Goal: Contribute content: Contribute content

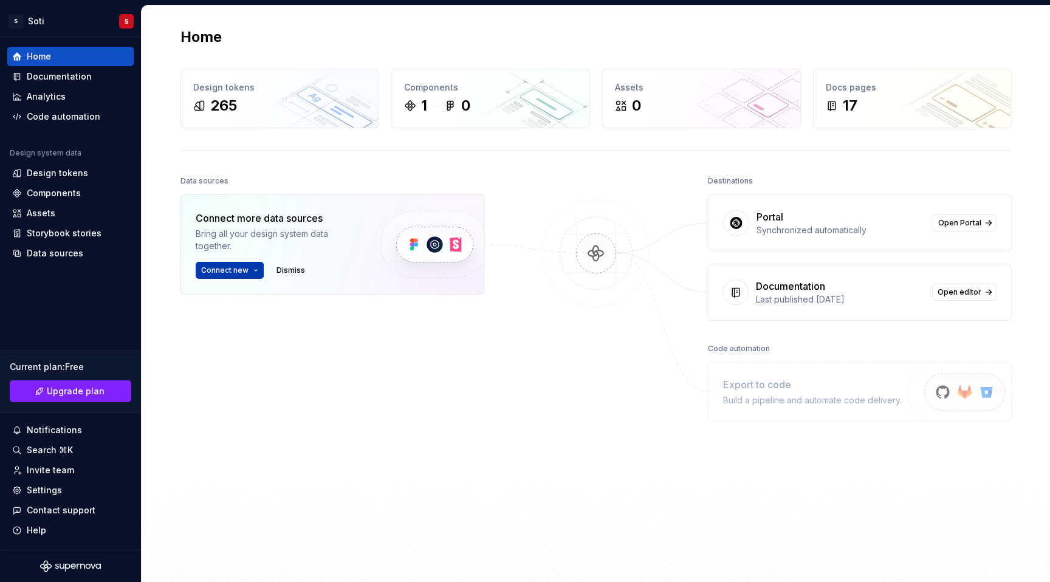
click at [245, 268] on span "Connect new" at bounding box center [224, 270] width 47 height 10
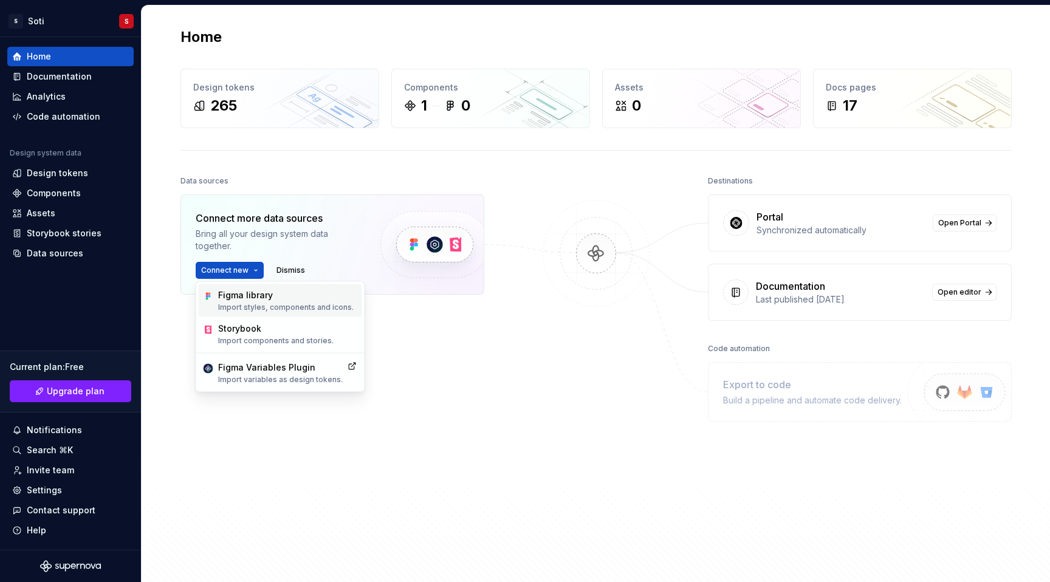
click at [256, 296] on div "Figma library" at bounding box center [285, 295] width 135 height 12
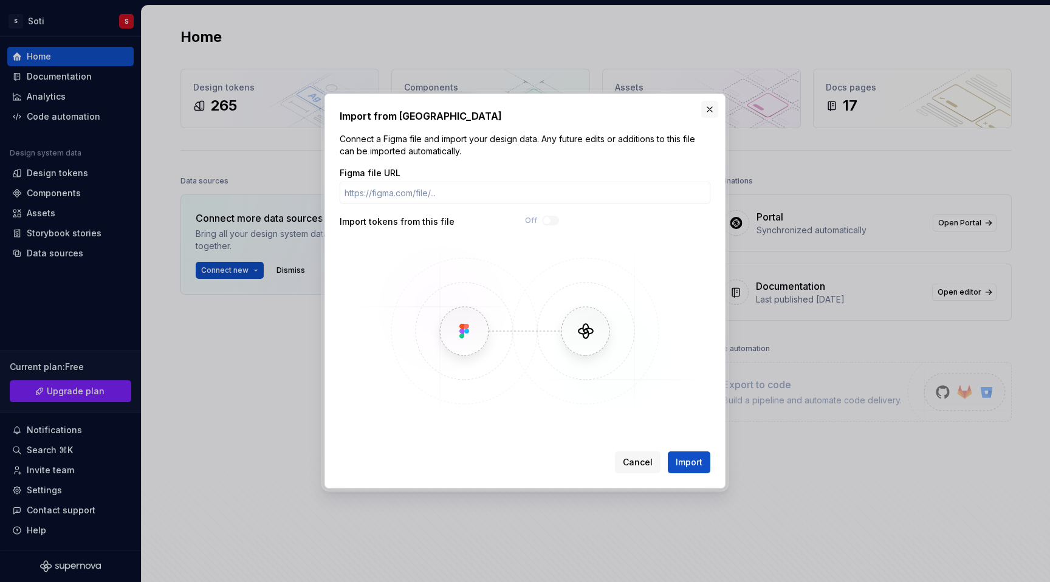
click at [708, 108] on button "button" at bounding box center [709, 109] width 17 height 17
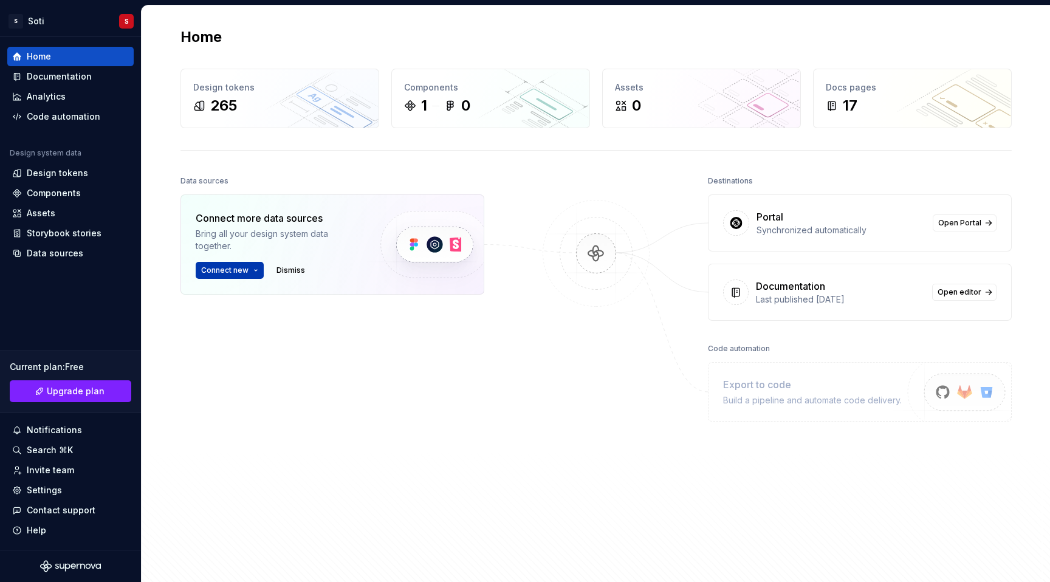
click at [244, 270] on span "Connect new" at bounding box center [224, 270] width 47 height 10
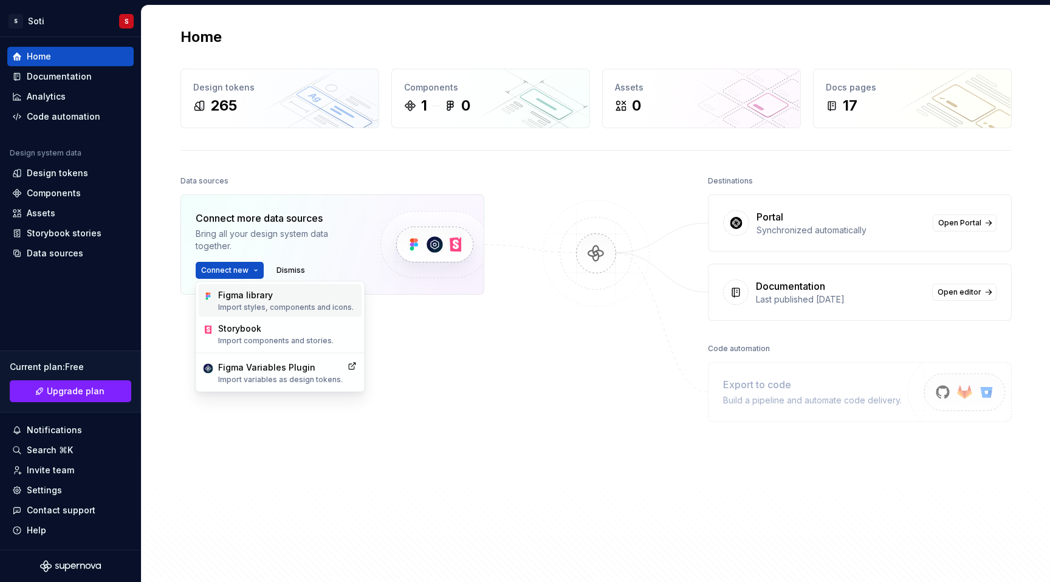
click at [248, 295] on div "Figma library" at bounding box center [285, 295] width 135 height 12
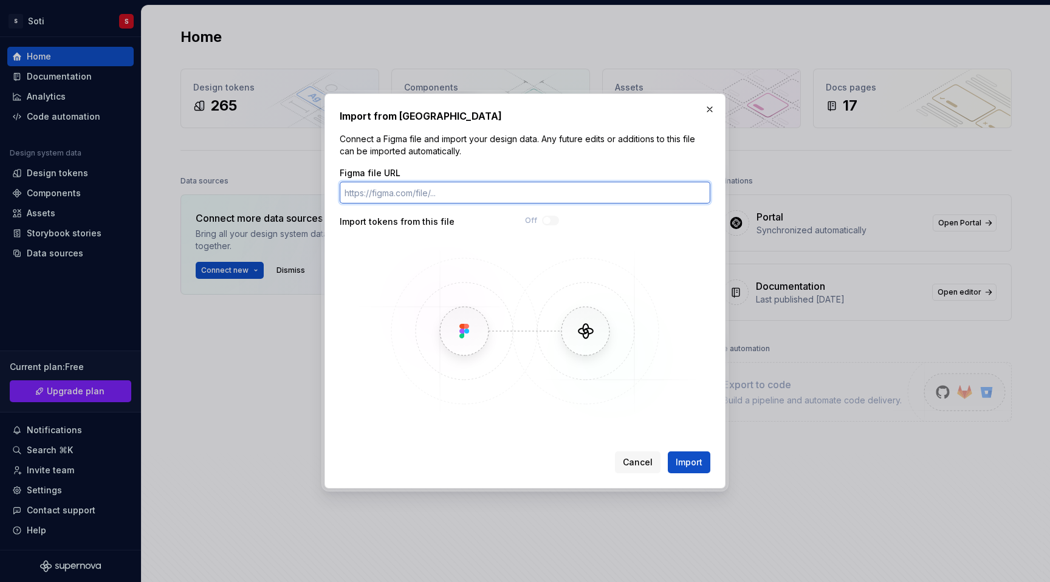
click at [433, 197] on input "Figma file URL" at bounding box center [525, 193] width 370 height 22
paste input "[URL][DOMAIN_NAME]"
type input "[URL][DOMAIN_NAME]"
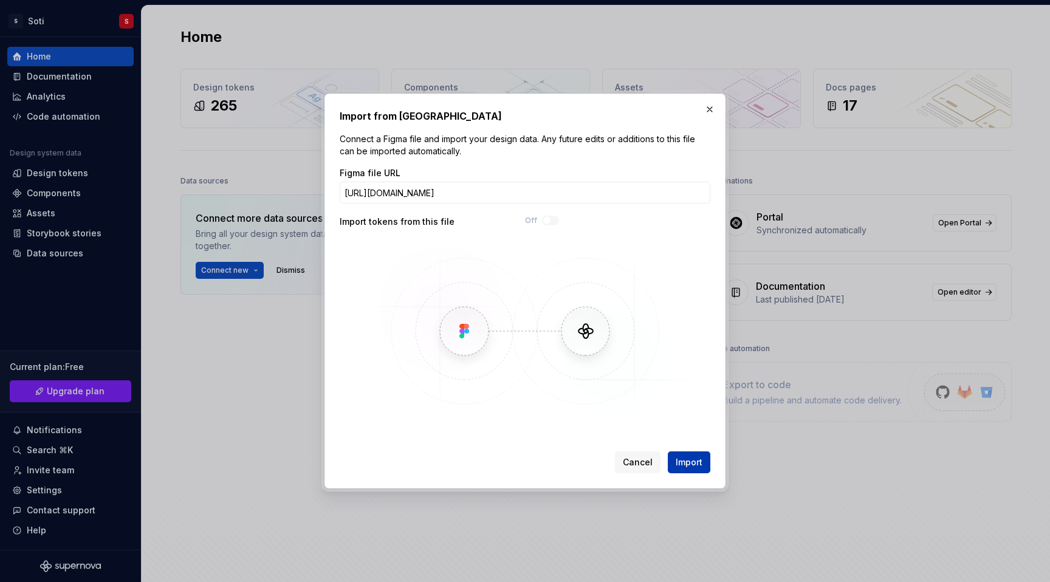
click at [680, 457] on span "Import" at bounding box center [688, 462] width 27 height 12
click at [712, 111] on button "button" at bounding box center [709, 109] width 17 height 17
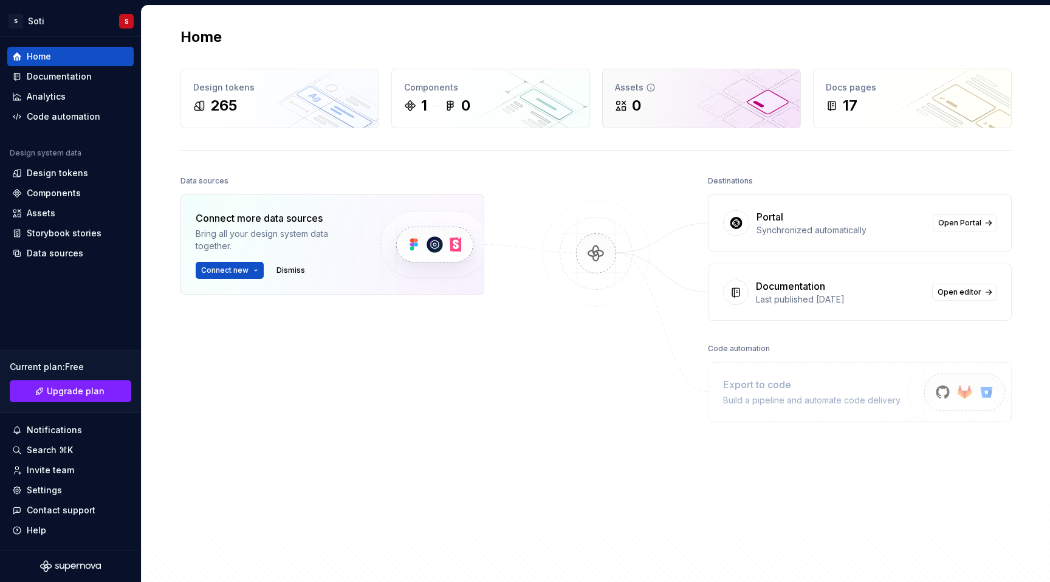
click at [647, 107] on div "0" at bounding box center [701, 105] width 173 height 19
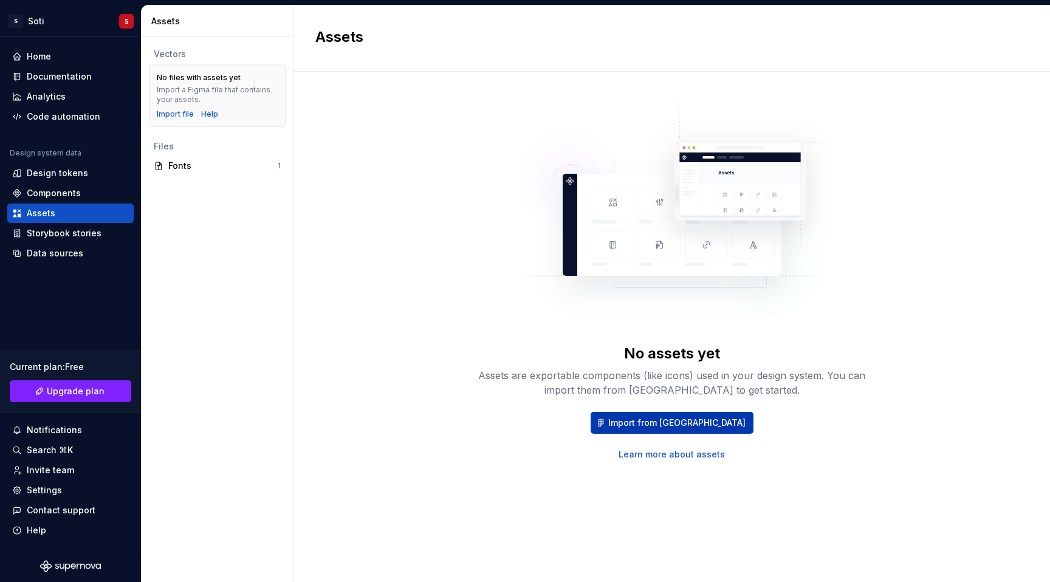
click at [652, 423] on span "Import from [GEOGRAPHIC_DATA]" at bounding box center [676, 423] width 137 height 12
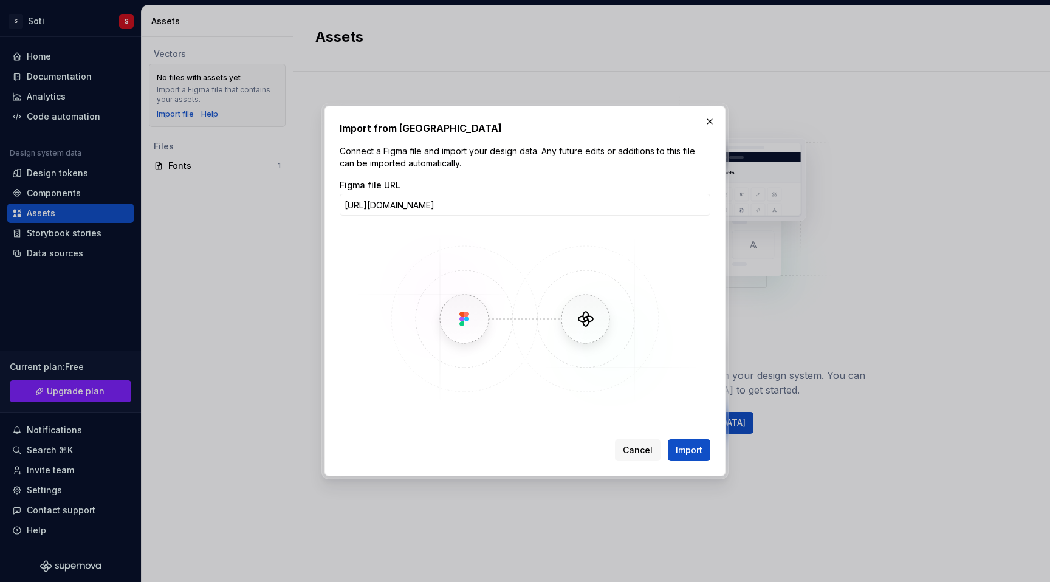
scroll to position [0, 301]
type input "[URL][DOMAIN_NAME]"
click at [708, 123] on button "button" at bounding box center [709, 121] width 17 height 17
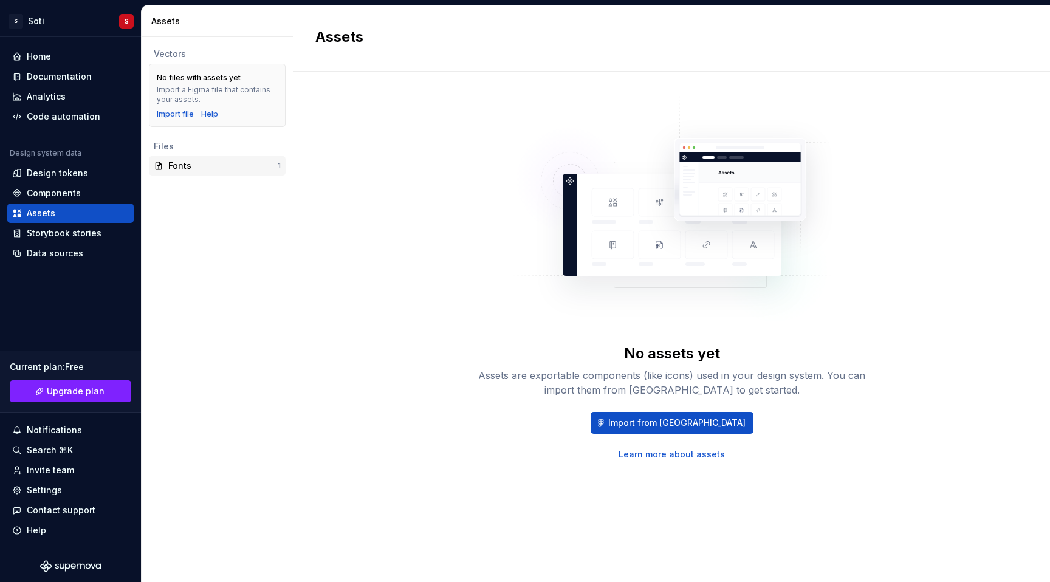
click at [184, 168] on div "Fonts" at bounding box center [222, 166] width 109 height 12
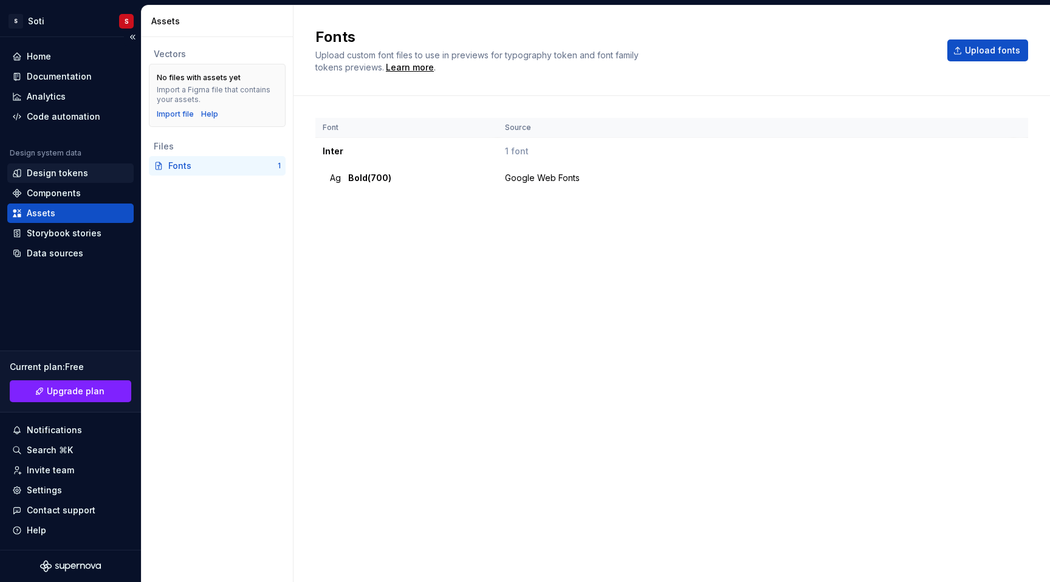
click at [54, 172] on div "Design tokens" at bounding box center [57, 173] width 61 height 12
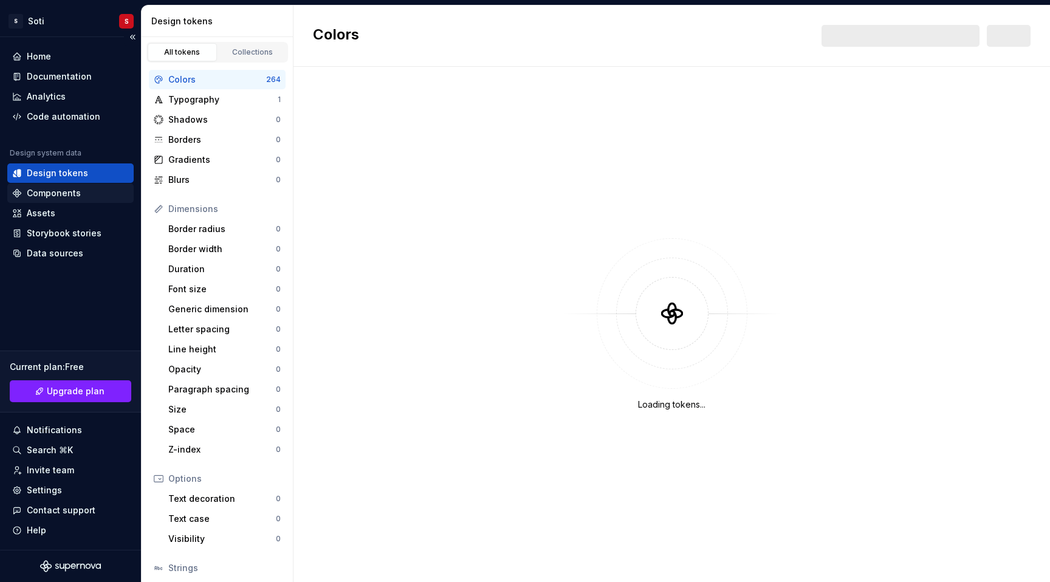
click at [52, 192] on div "Components" at bounding box center [54, 193] width 54 height 12
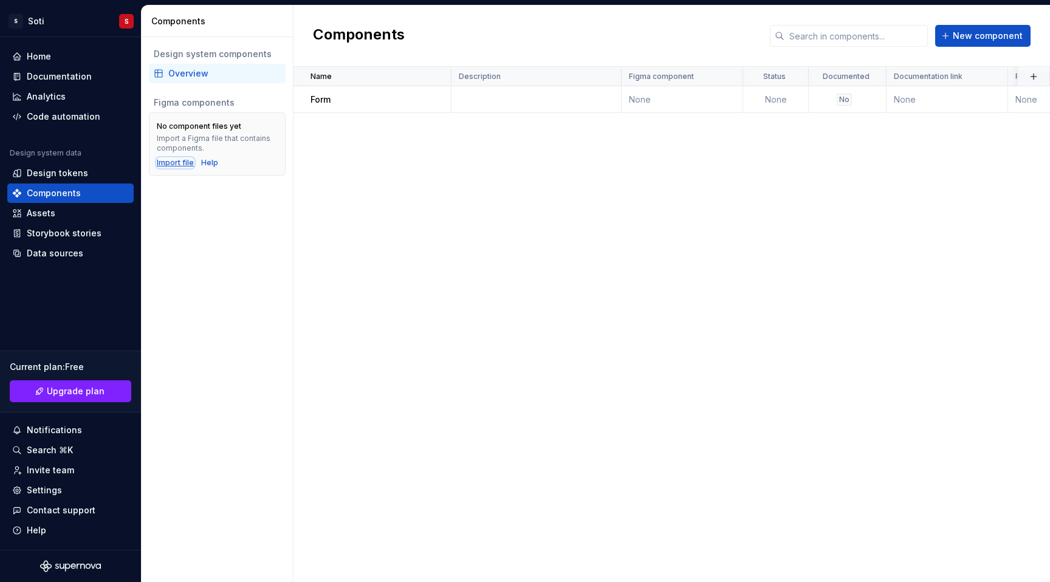
click at [179, 164] on div "Import file" at bounding box center [175, 163] width 37 height 10
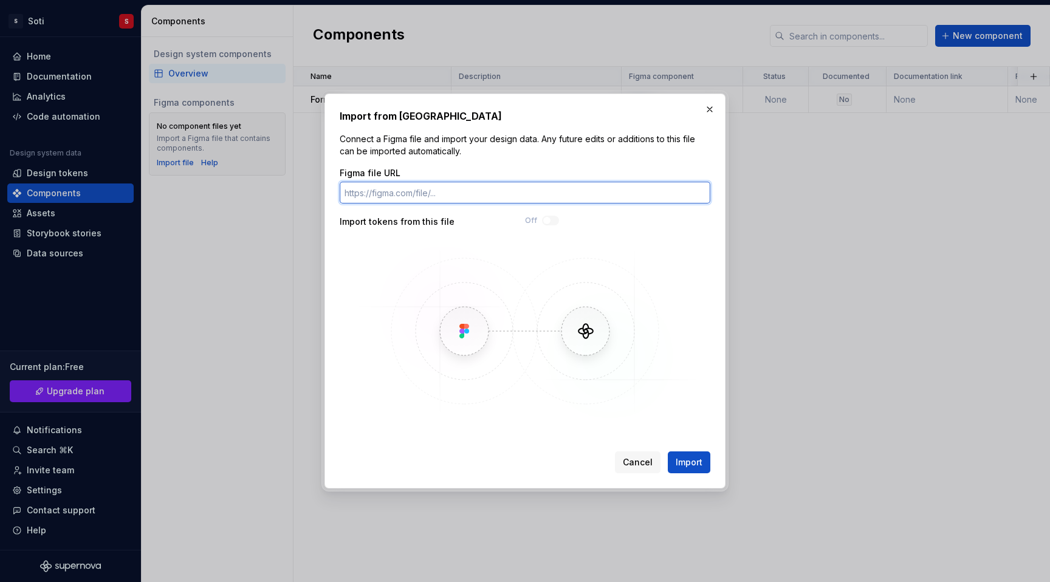
paste input "[URL][DOMAIN_NAME]"
type input "[URL][DOMAIN_NAME]"
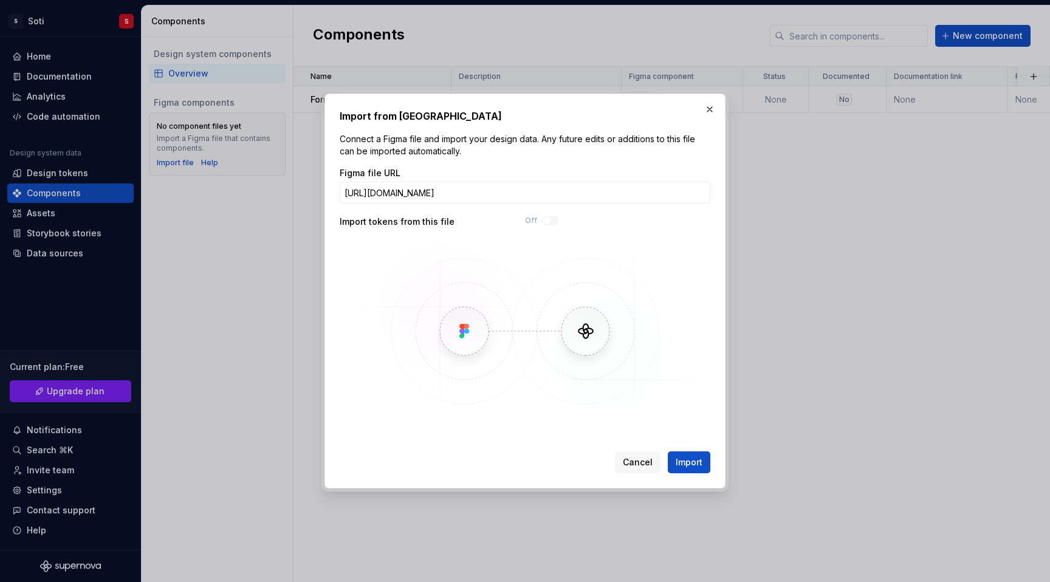
scroll to position [0, 0]
click at [688, 459] on span "Import" at bounding box center [688, 462] width 27 height 12
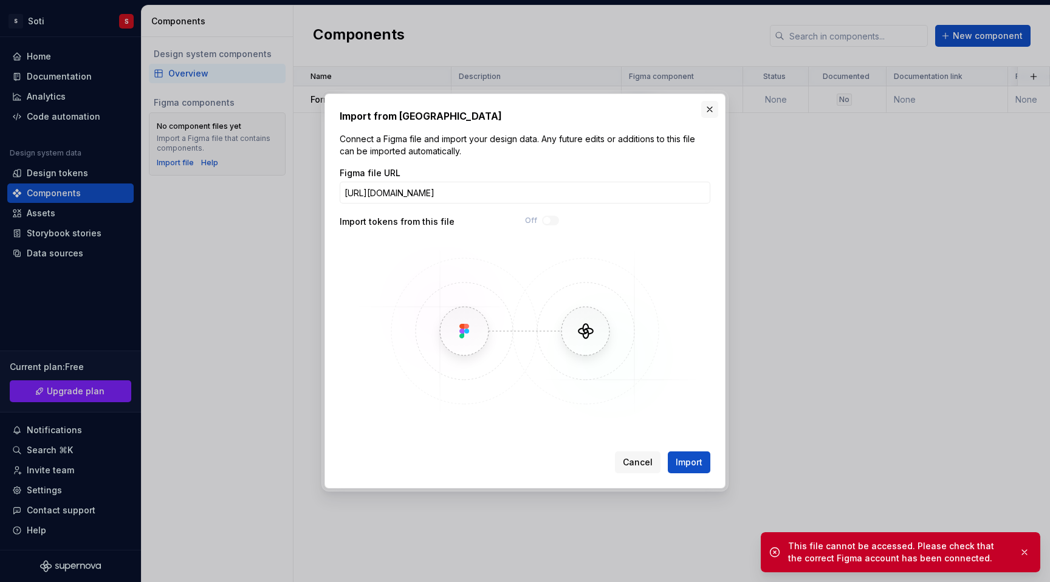
click at [713, 110] on button "button" at bounding box center [709, 109] width 17 height 17
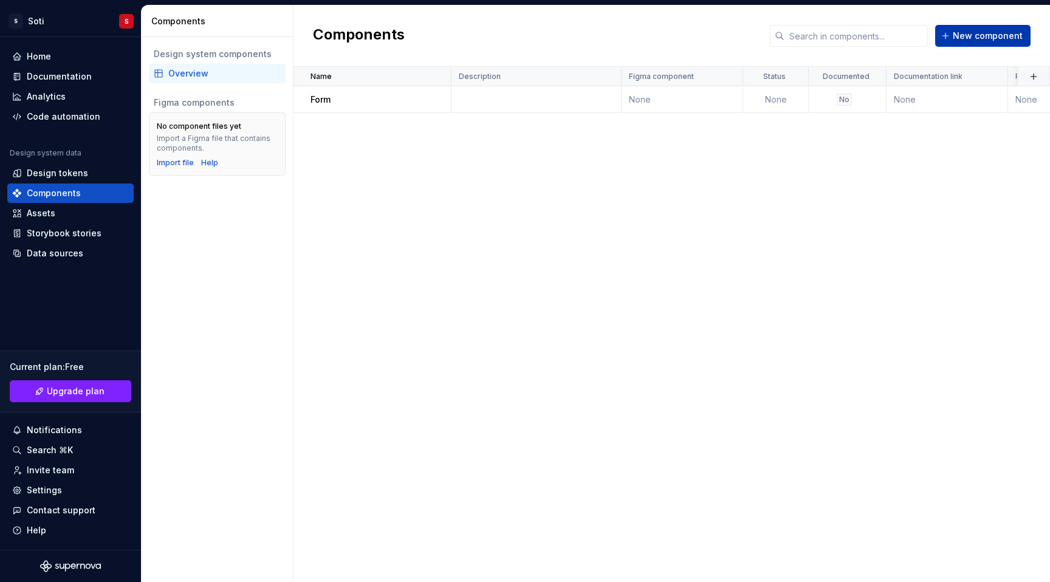
click at [966, 46] on button "New component" at bounding box center [982, 36] width 95 height 22
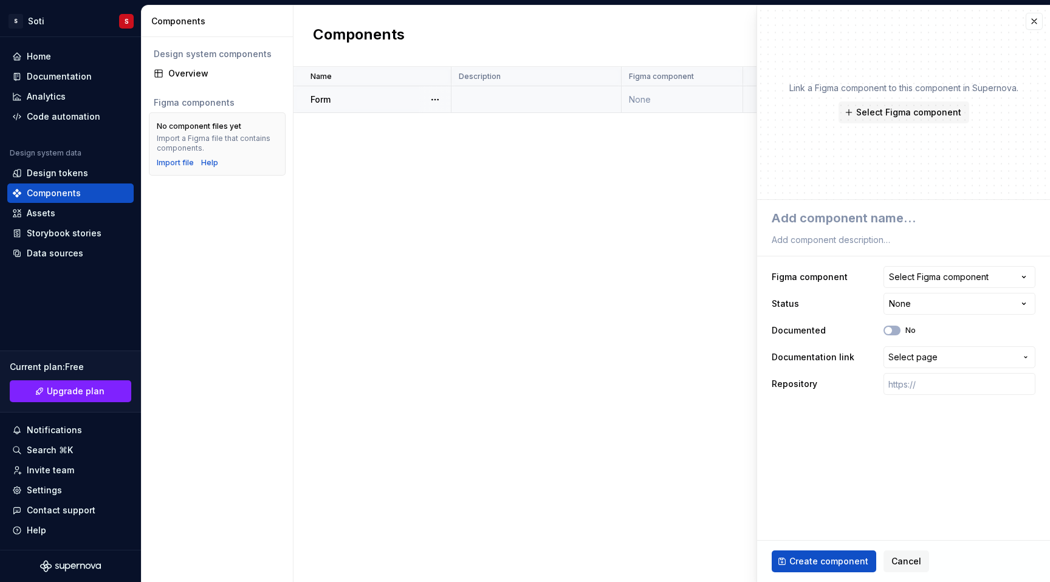
click at [502, 149] on div "Name Description Figma component Status Documented Documentation link Repositor…" at bounding box center [671, 324] width 756 height 515
type textarea "*"
click at [171, 162] on div "Import file" at bounding box center [175, 163] width 37 height 10
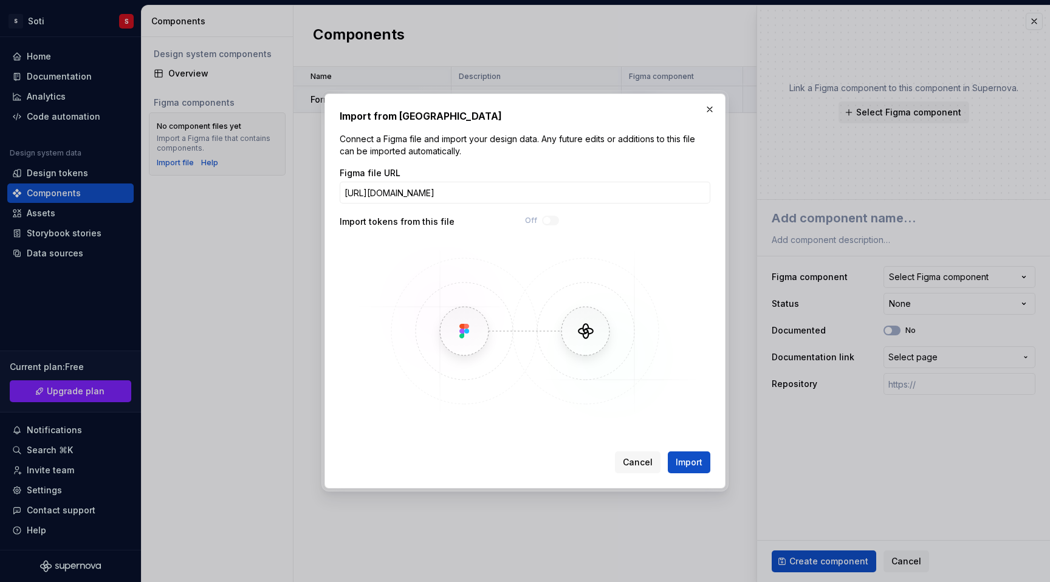
scroll to position [0, 79]
type input "[URL][DOMAIN_NAME]"
click at [697, 464] on span "Import" at bounding box center [688, 462] width 27 height 12
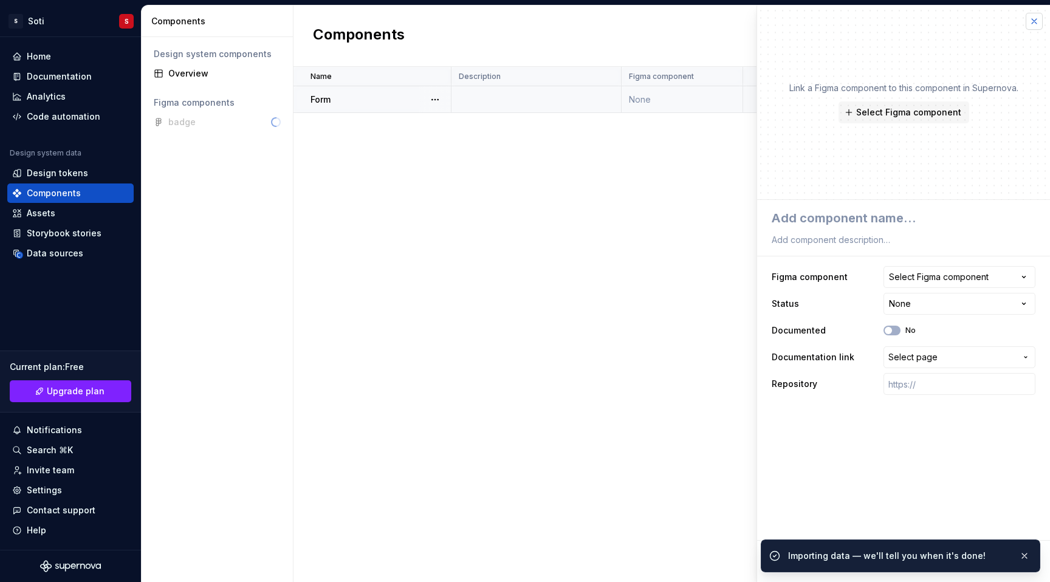
click at [1037, 24] on button "button" at bounding box center [1033, 21] width 17 height 17
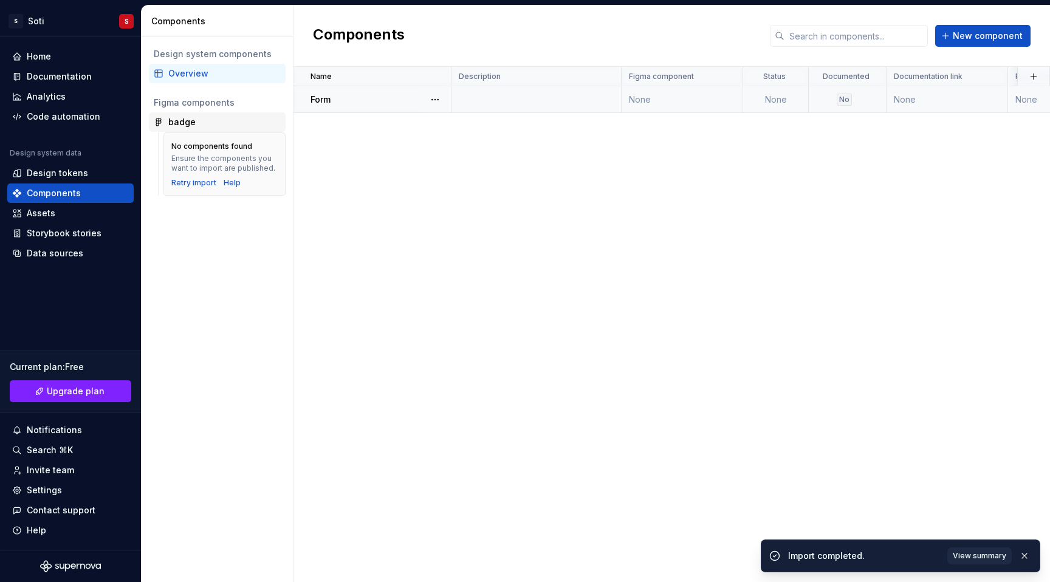
click at [196, 122] on div "badge" at bounding box center [224, 122] width 112 height 12
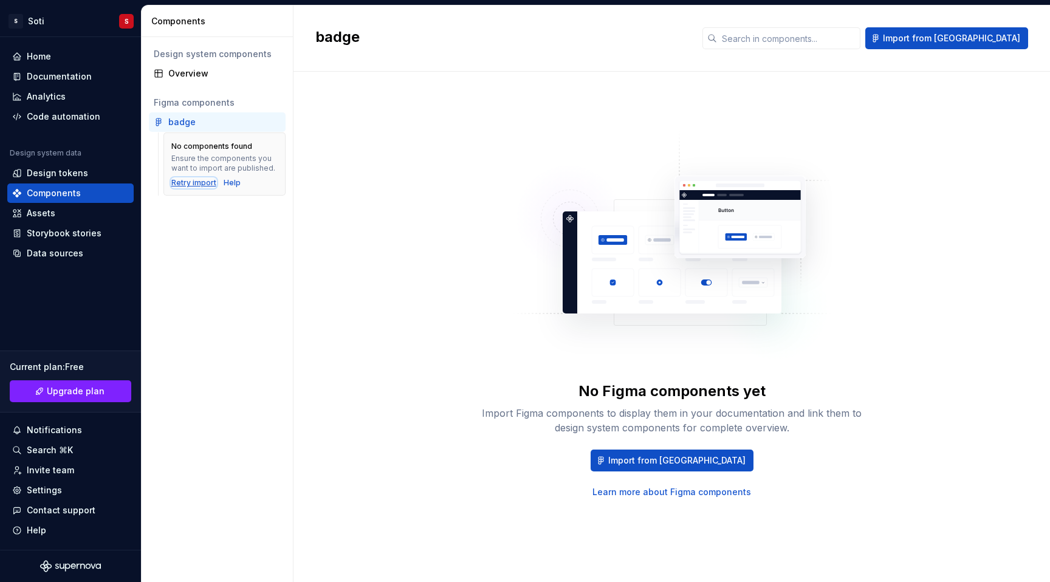
click at [191, 186] on div "Retry import" at bounding box center [193, 183] width 45 height 10
click at [205, 183] on div "Retry import" at bounding box center [193, 183] width 45 height 10
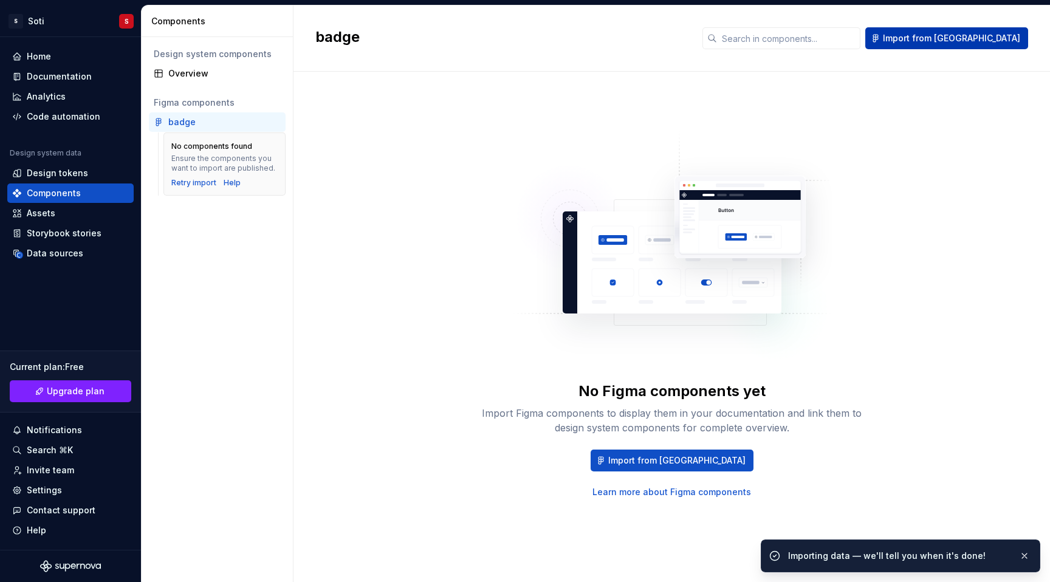
click at [981, 35] on span "Import from [GEOGRAPHIC_DATA]" at bounding box center [950, 38] width 137 height 12
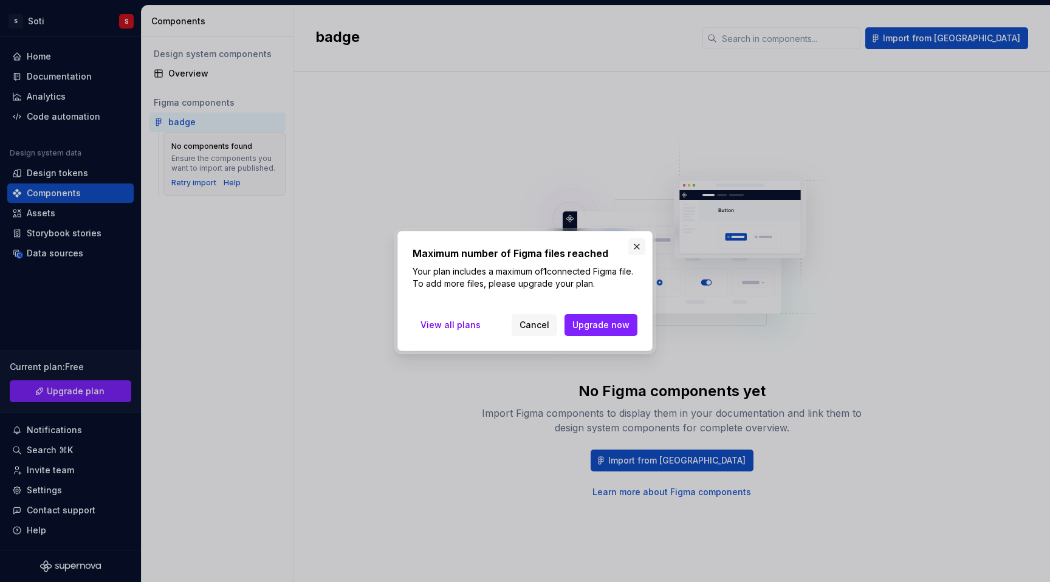
click at [635, 248] on button "button" at bounding box center [636, 246] width 17 height 17
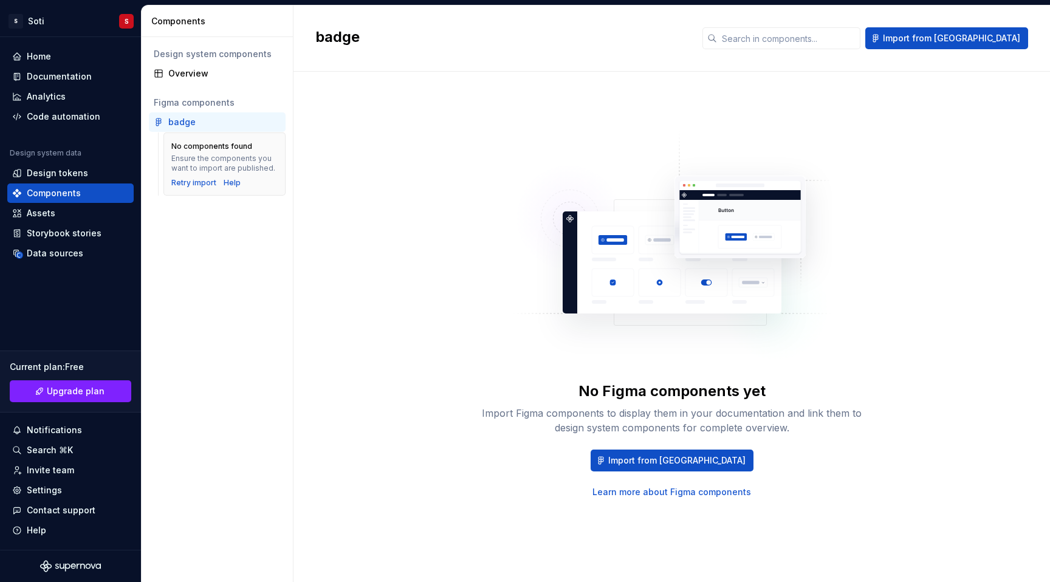
click at [228, 126] on div "badge" at bounding box center [224, 122] width 112 height 12
click at [208, 81] on div "Overview" at bounding box center [217, 73] width 137 height 19
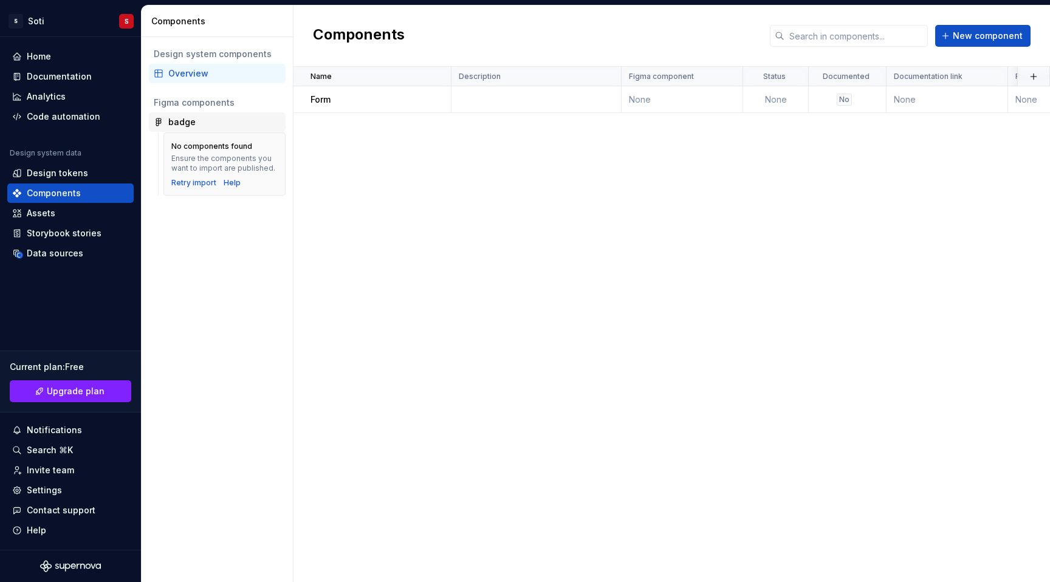
click at [248, 123] on div "badge" at bounding box center [224, 122] width 112 height 12
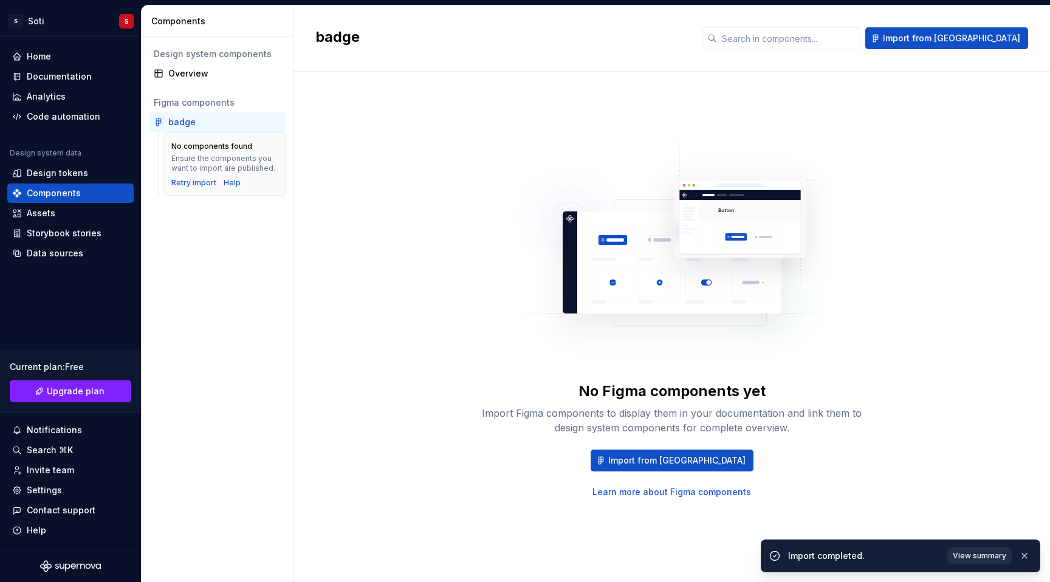
click at [980, 554] on span "View summary" at bounding box center [978, 556] width 53 height 10
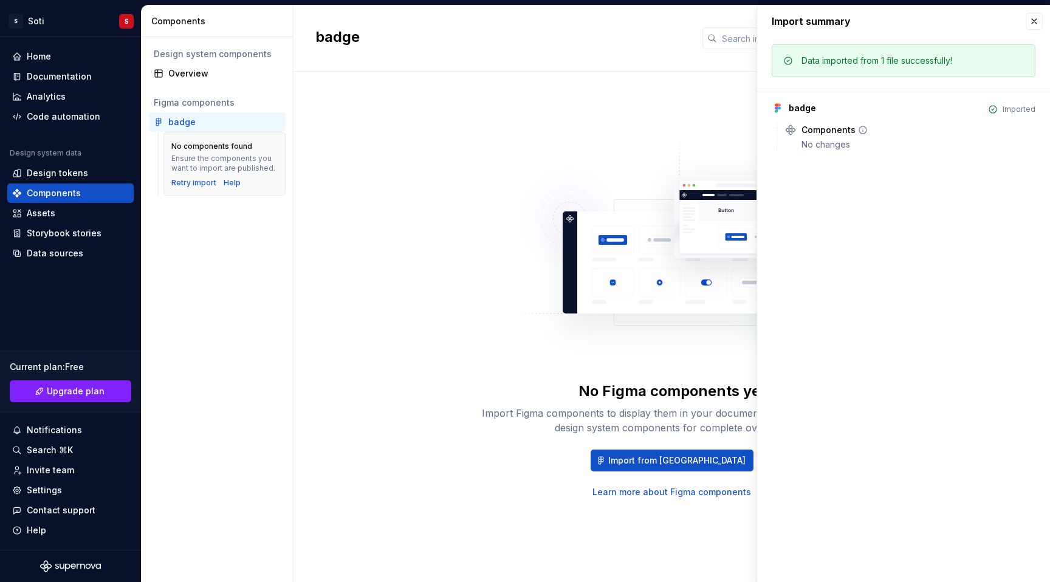
click at [844, 138] on div "Components No changes" at bounding box center [918, 137] width 234 height 27
click at [792, 128] on icon at bounding box center [790, 130] width 12 height 12
click at [1028, 24] on button "button" at bounding box center [1033, 21] width 17 height 17
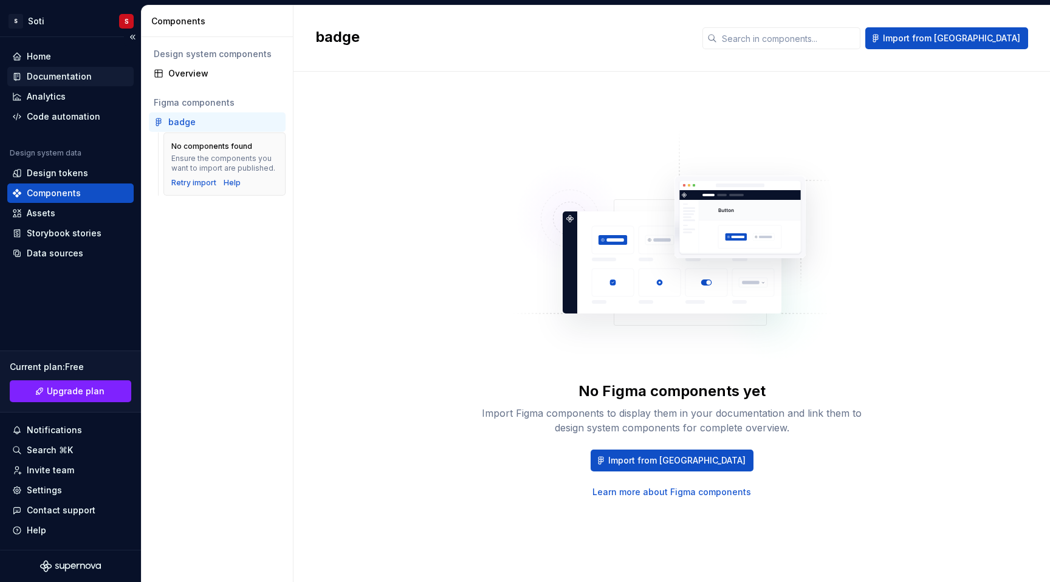
click at [41, 75] on div "Documentation" at bounding box center [59, 76] width 65 height 12
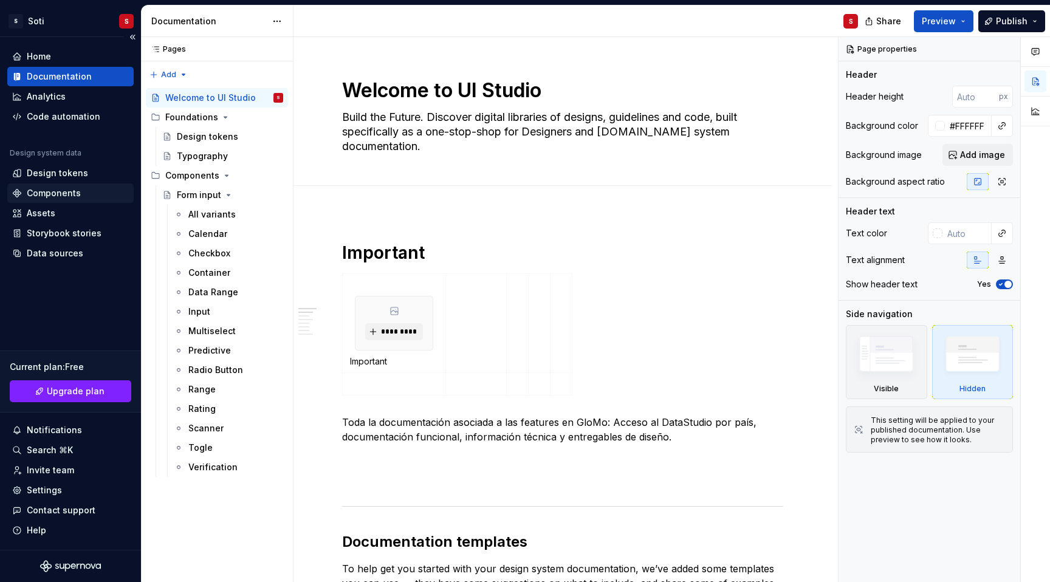
click at [61, 191] on div "Components" at bounding box center [54, 193] width 54 height 12
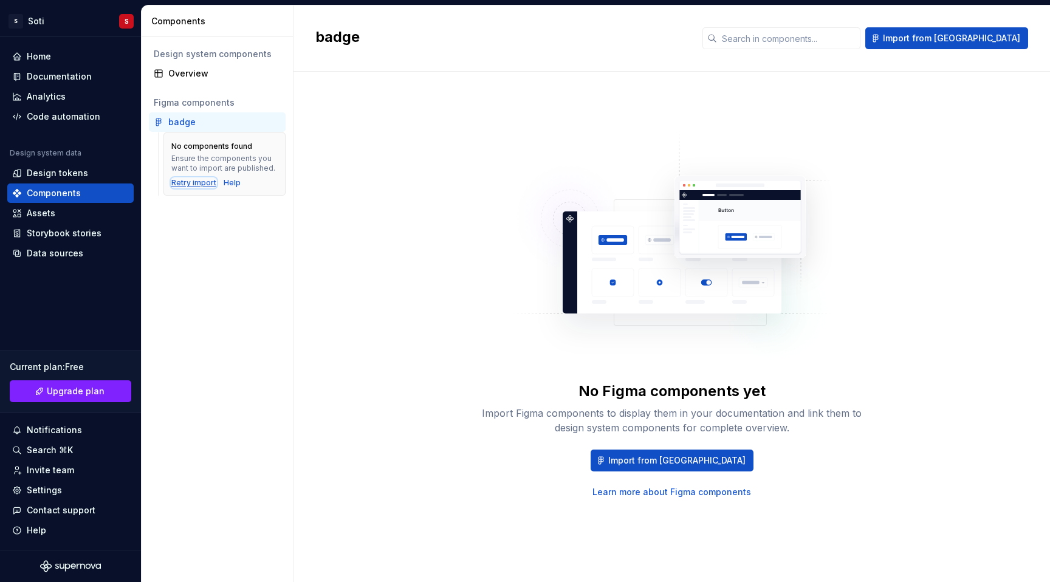
click at [203, 181] on div "Retry import" at bounding box center [193, 183] width 45 height 10
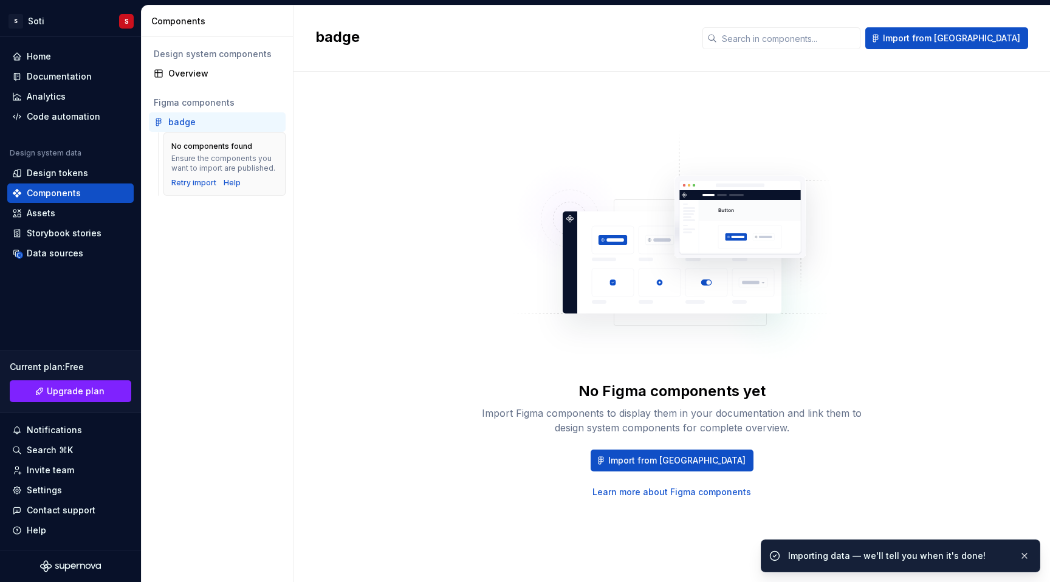
click at [192, 123] on div "badge" at bounding box center [181, 122] width 27 height 12
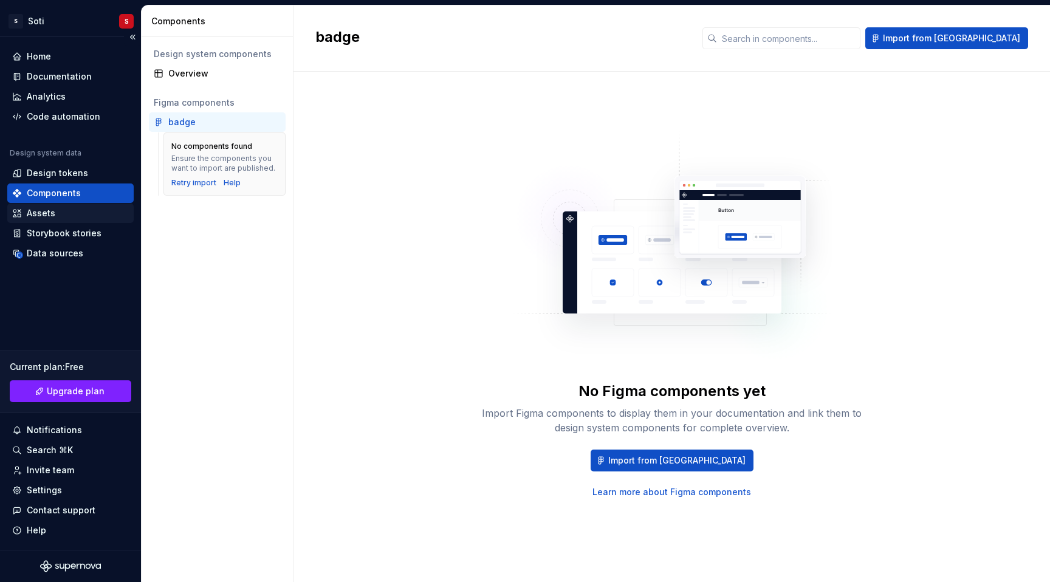
click at [62, 208] on div "Assets" at bounding box center [70, 213] width 117 height 12
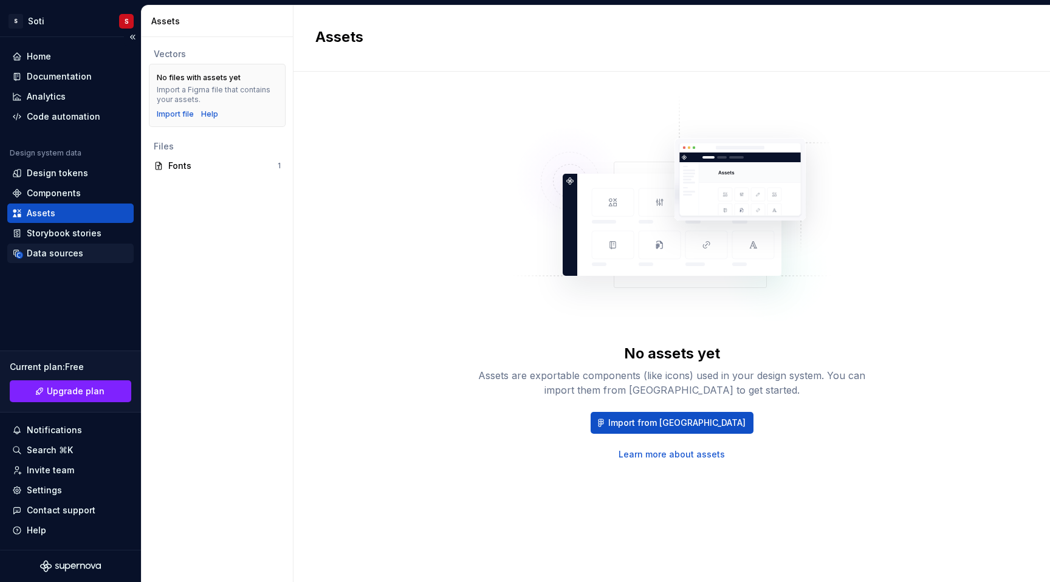
click at [57, 251] on div "Data sources" at bounding box center [55, 253] width 56 height 12
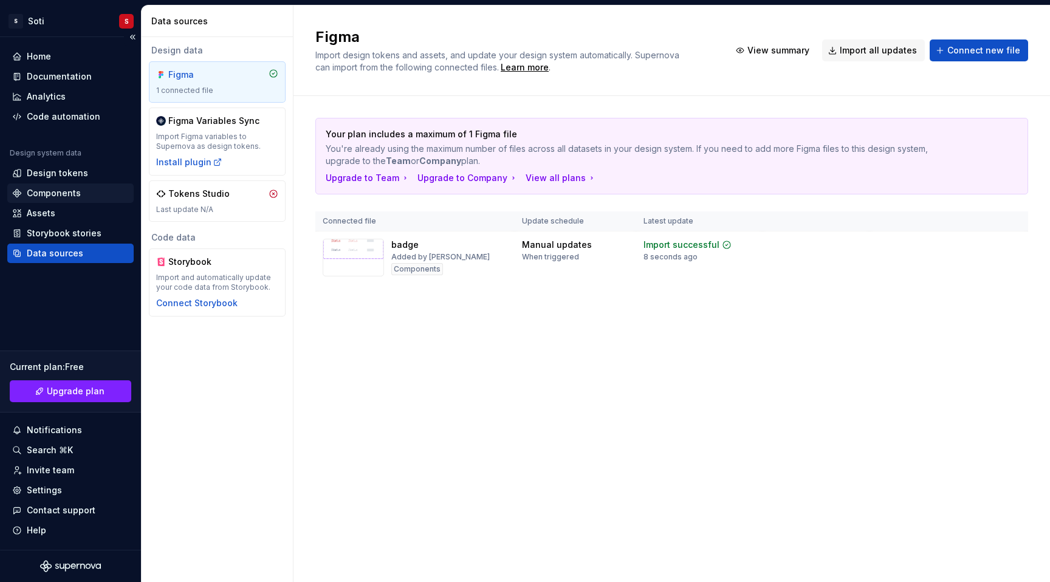
click at [57, 190] on div "Components" at bounding box center [54, 193] width 54 height 12
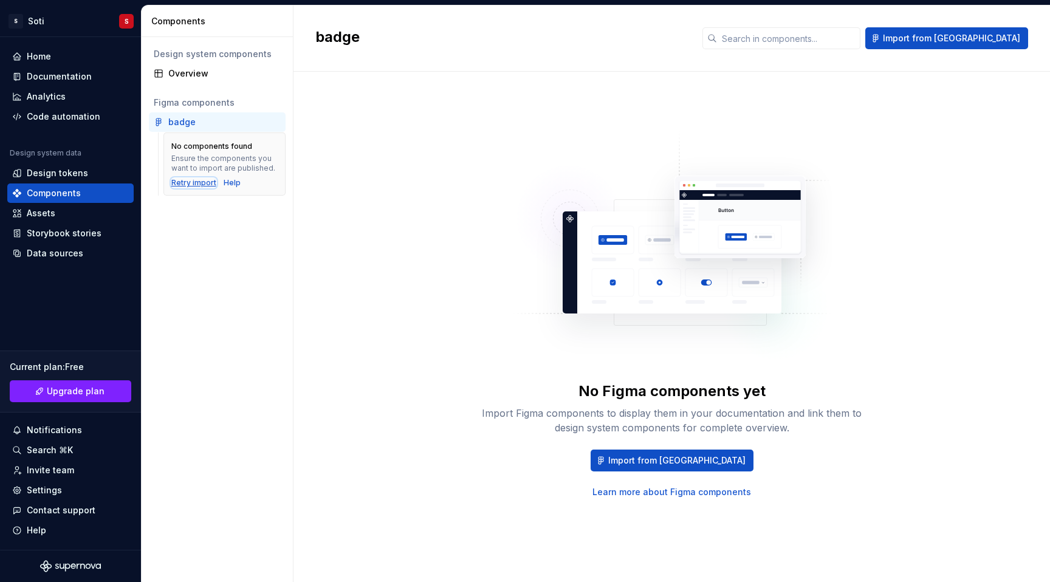
click at [185, 182] on div "Retry import" at bounding box center [193, 183] width 45 height 10
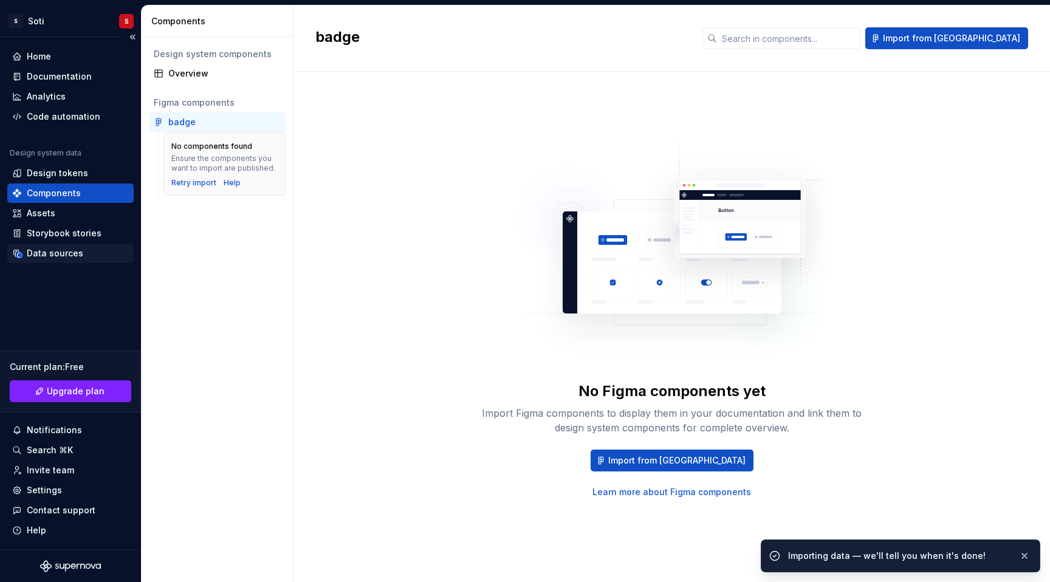
click at [63, 251] on div "Data sources" at bounding box center [55, 253] width 56 height 12
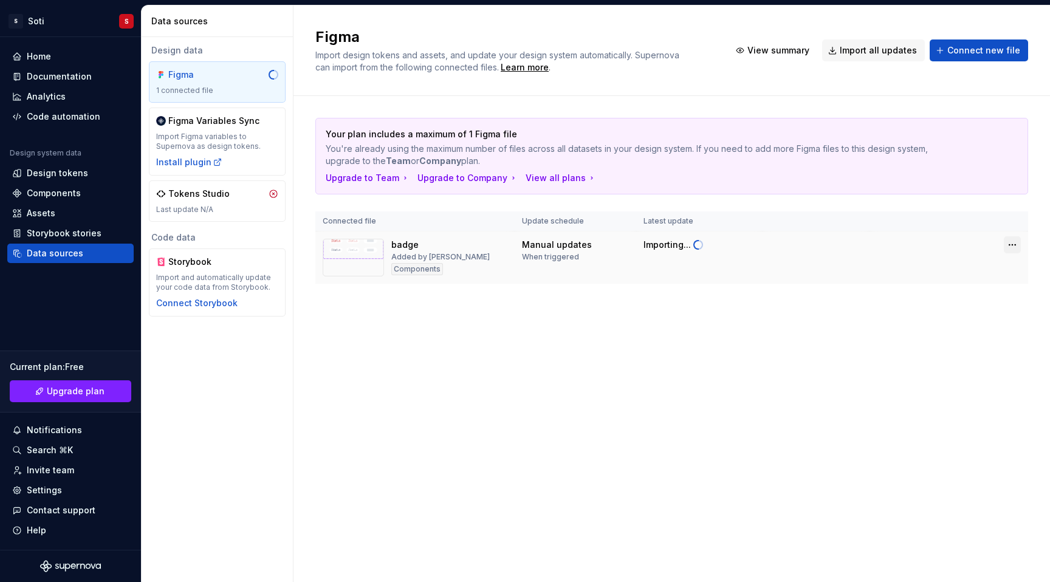
click at [1013, 248] on html "S Soti S Home Documentation Analytics Code automation Design system data Design…" at bounding box center [525, 291] width 1050 height 582
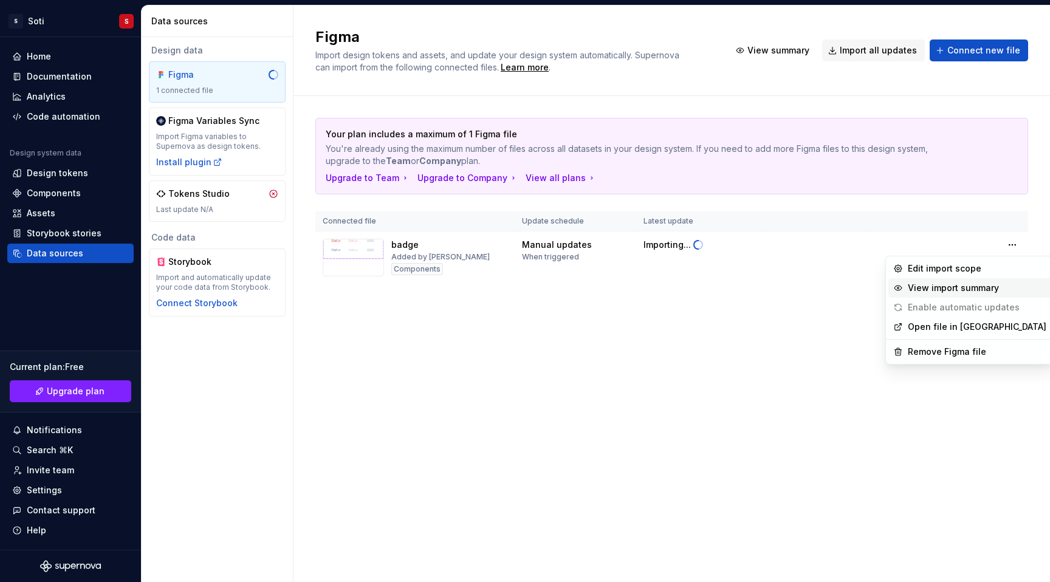
click at [963, 283] on div "View import summary" at bounding box center [976, 288] width 138 height 12
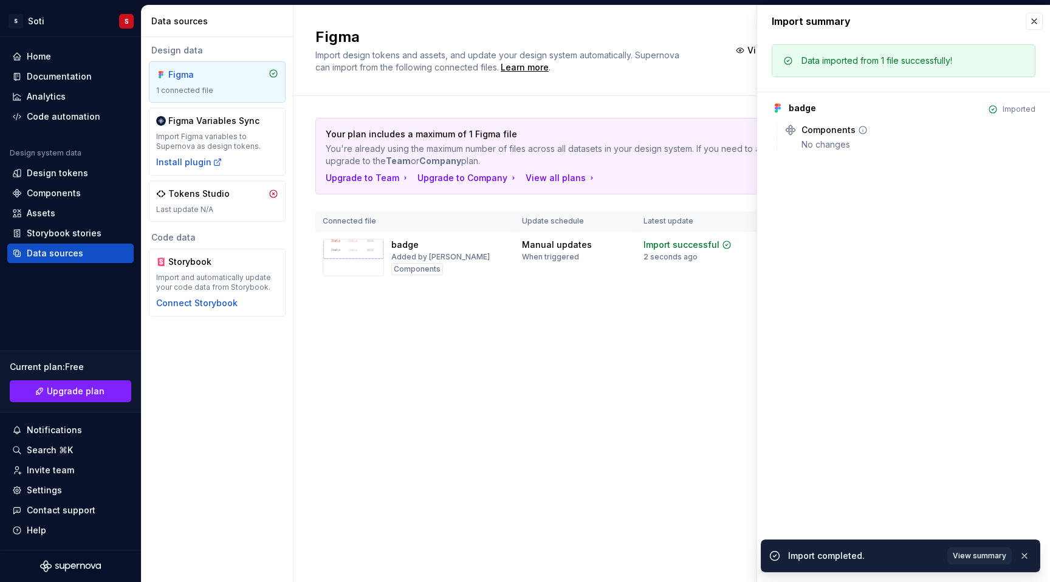
click at [860, 131] on icon at bounding box center [862, 129] width 7 height 7
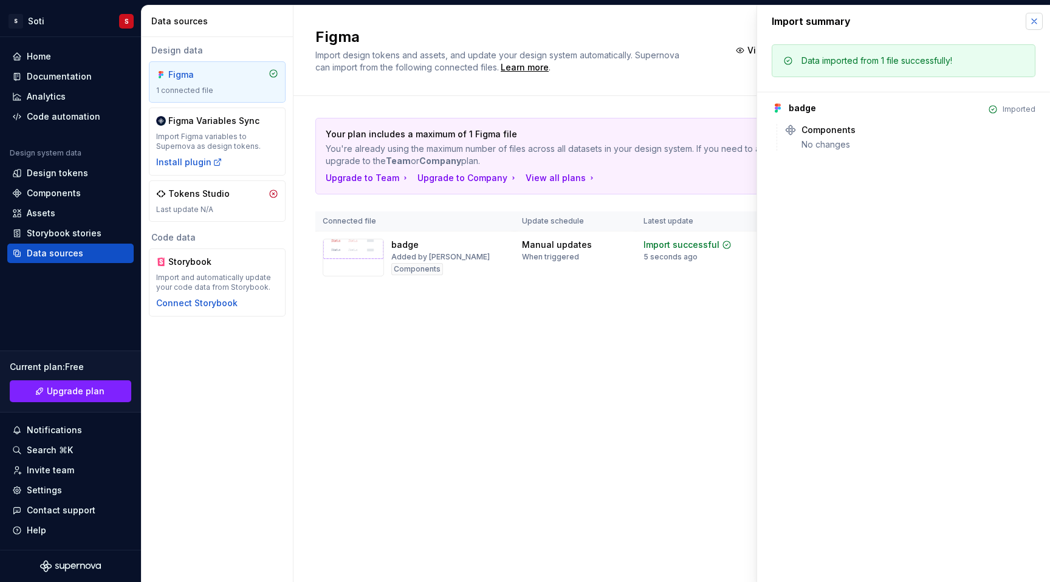
click at [1034, 27] on button "button" at bounding box center [1033, 21] width 17 height 17
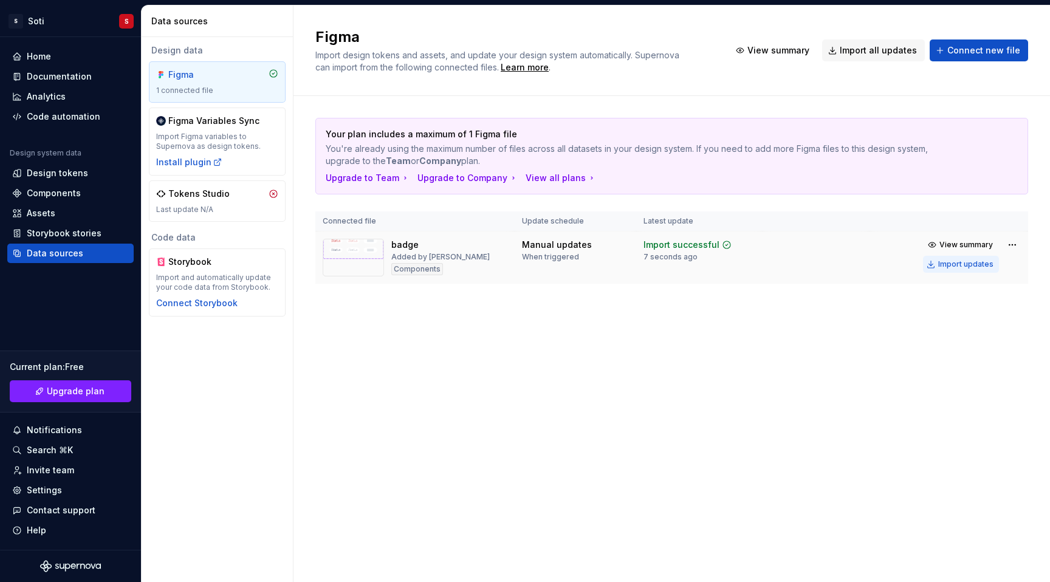
click at [967, 264] on div "Import updates" at bounding box center [965, 264] width 55 height 10
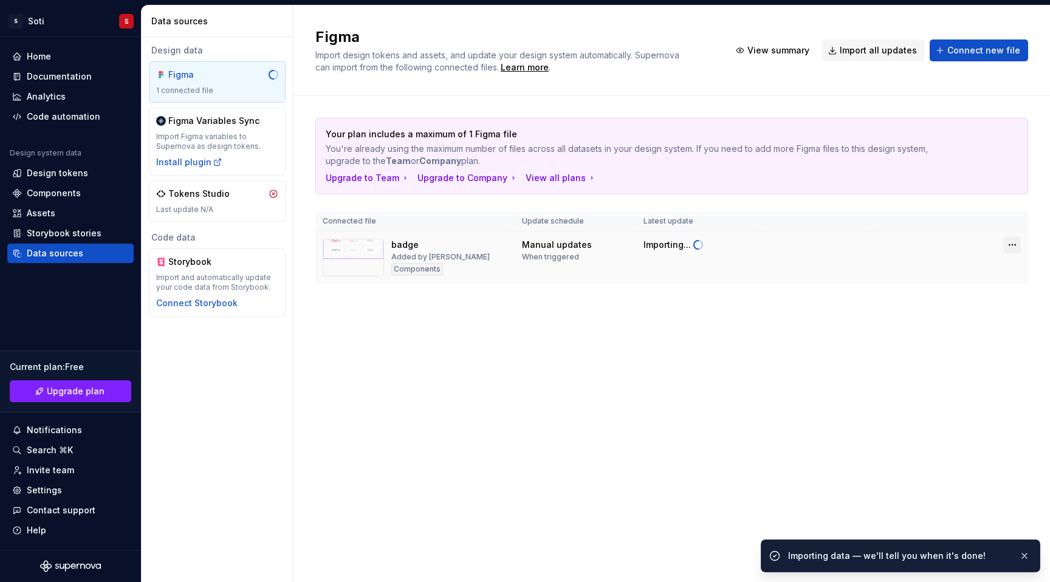
click at [1017, 242] on html "S Soti S Home Documentation Analytics Code automation Design system data Design…" at bounding box center [525, 291] width 1050 height 582
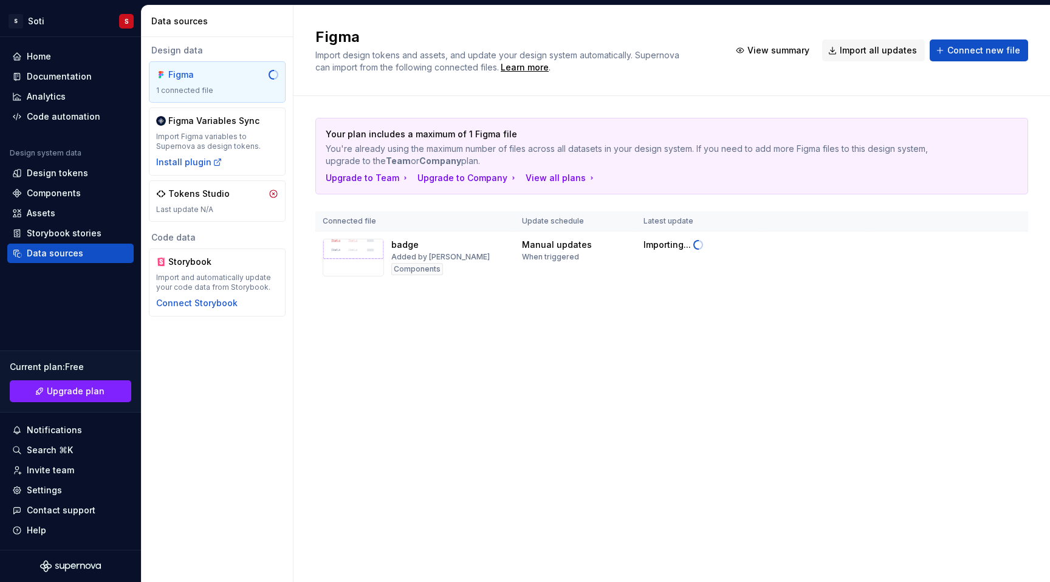
click at [545, 310] on html "S Soti S Home Documentation Analytics Code automation Design system data Design…" at bounding box center [525, 291] width 1050 height 582
click at [364, 250] on img at bounding box center [353, 258] width 61 height 38
click at [363, 250] on img at bounding box center [353, 258] width 61 height 38
click at [58, 196] on div "Components" at bounding box center [54, 193] width 54 height 12
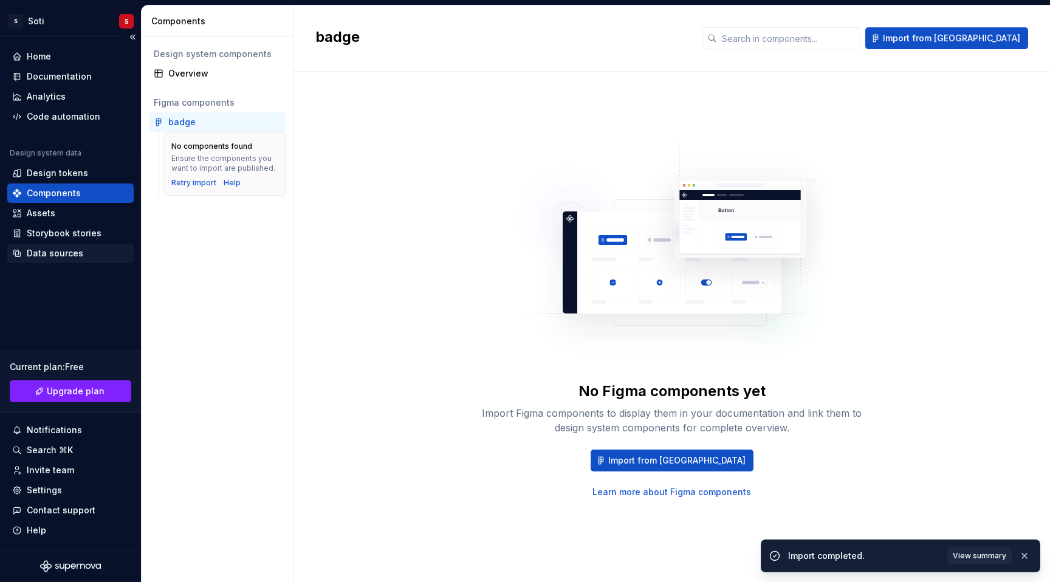
click at [41, 248] on div "Data sources" at bounding box center [55, 253] width 56 height 12
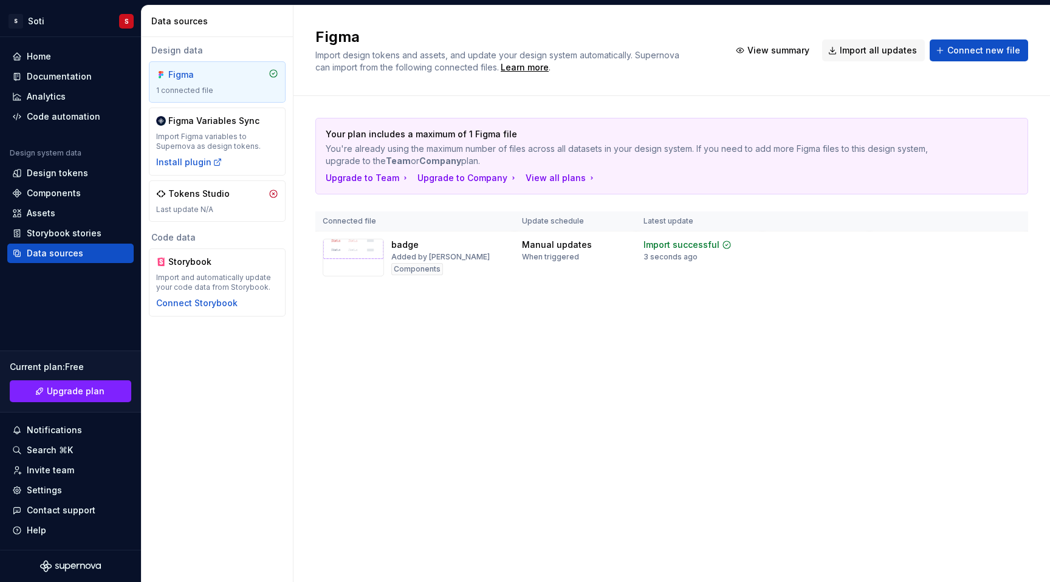
click at [242, 97] on div "Figma 1 connected file" at bounding box center [217, 81] width 137 height 41
click at [1009, 249] on html "S Soti S Home Documentation Analytics Code automation Design system data Design…" at bounding box center [525, 291] width 1050 height 582
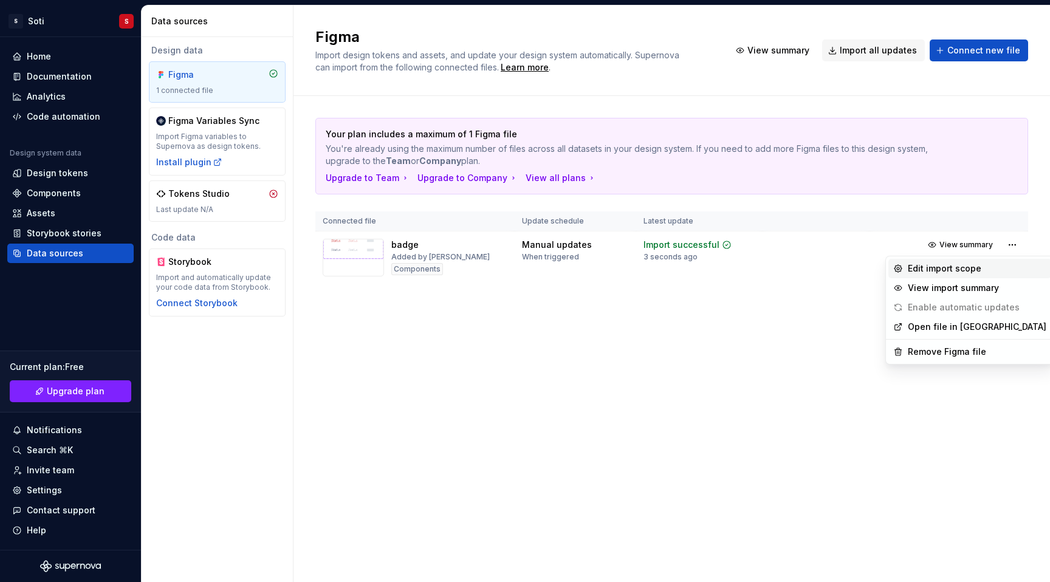
click at [960, 268] on div "Edit import scope" at bounding box center [976, 268] width 138 height 12
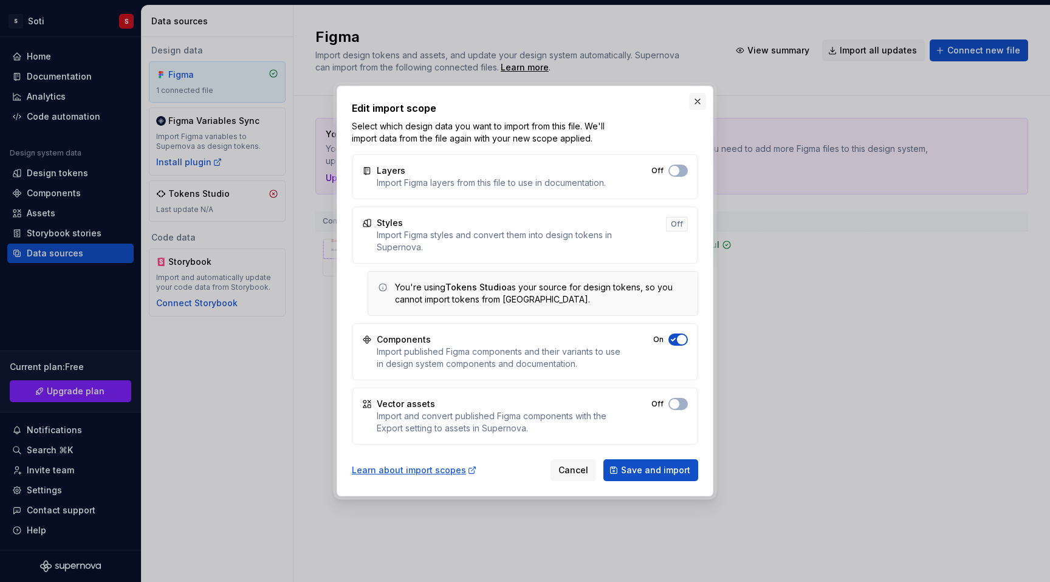
click at [700, 106] on button "button" at bounding box center [697, 101] width 17 height 17
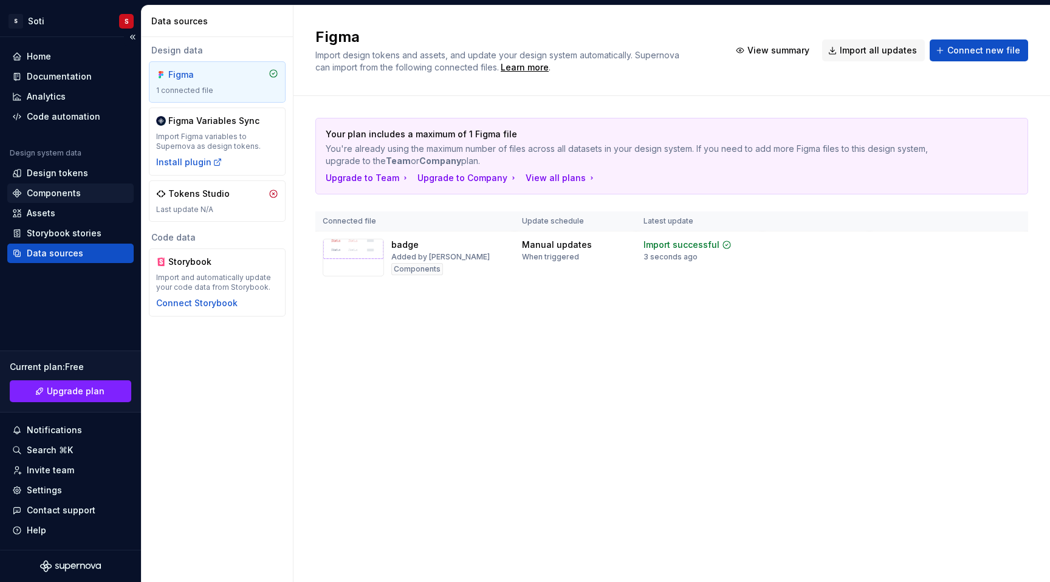
click at [54, 186] on div "Components" at bounding box center [70, 192] width 126 height 19
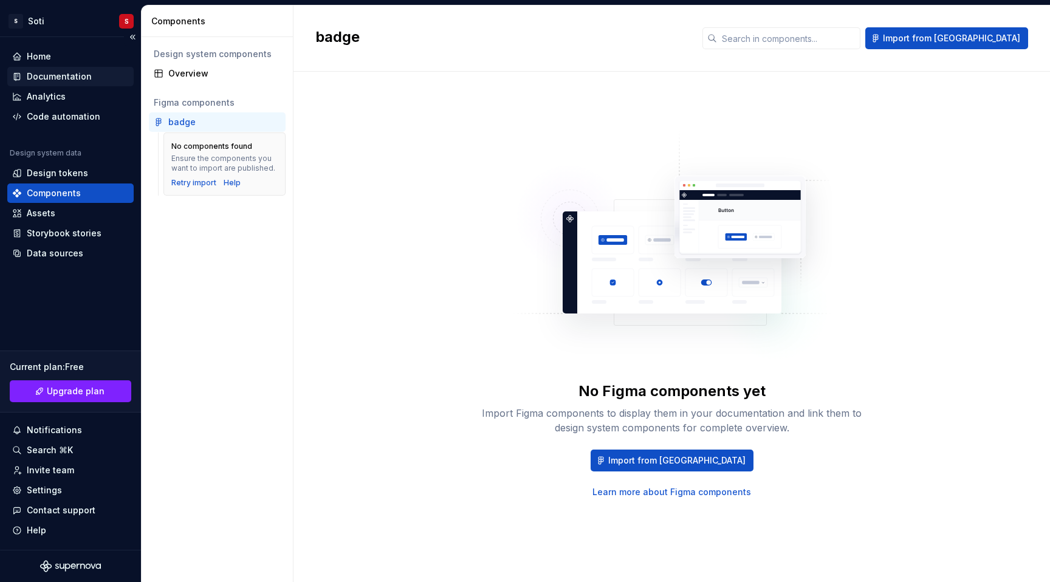
click at [64, 80] on div "Documentation" at bounding box center [59, 76] width 65 height 12
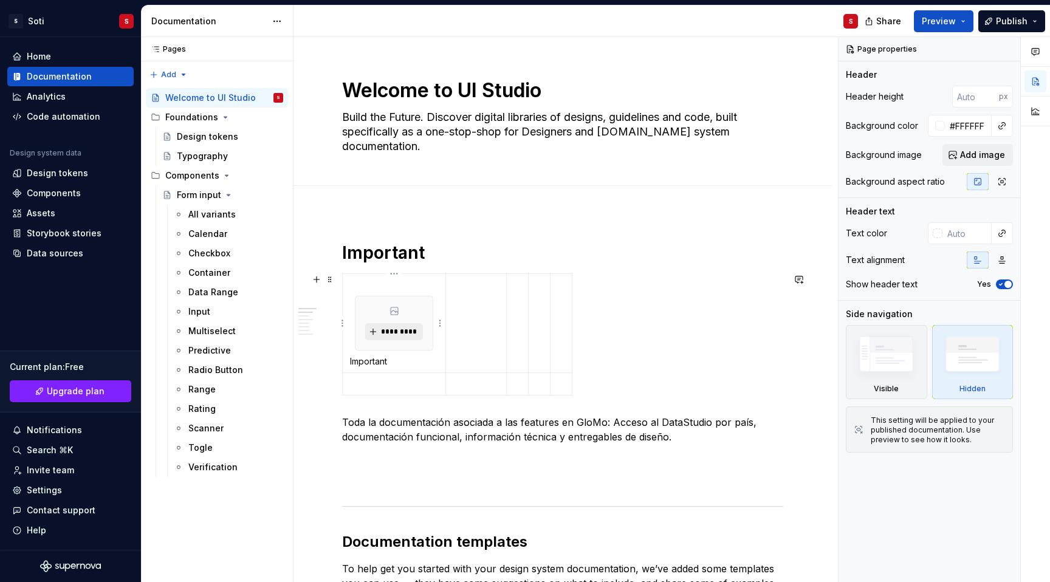
click at [404, 329] on span "*********" at bounding box center [398, 332] width 37 height 10
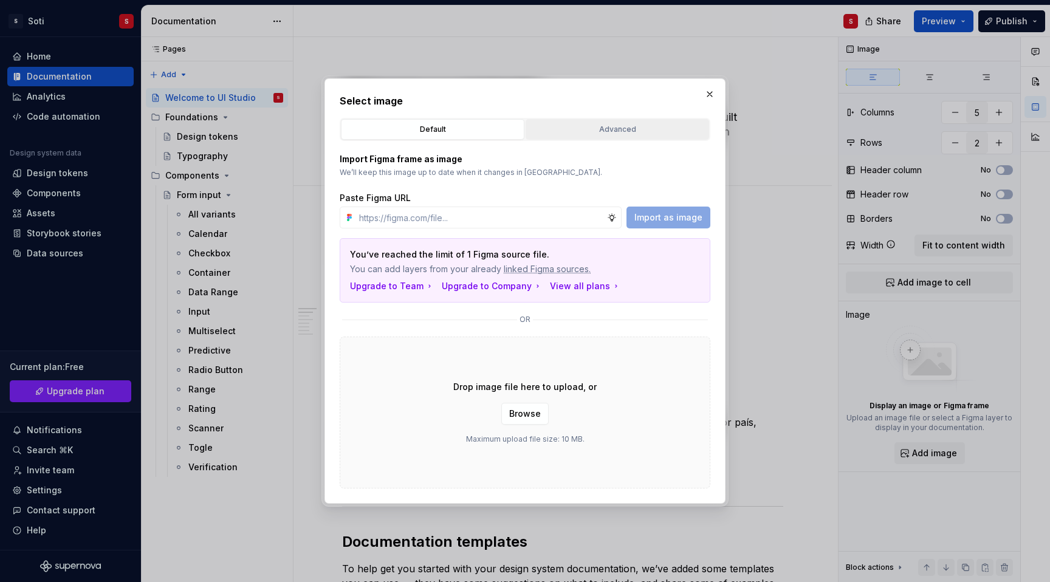
click at [620, 128] on div "Advanced" at bounding box center [617, 129] width 175 height 12
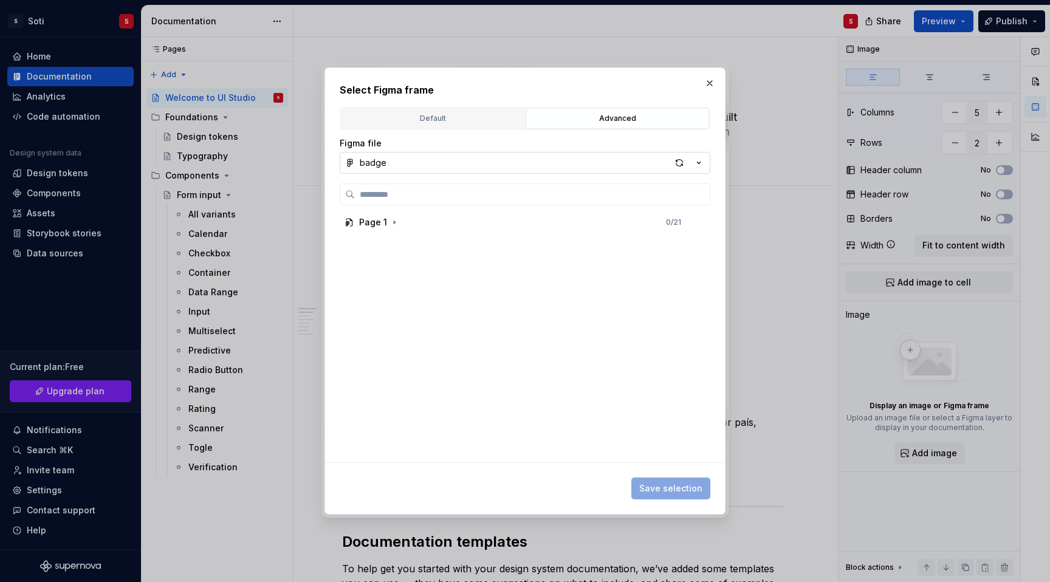
click at [585, 165] on button "badge" at bounding box center [525, 163] width 370 height 22
click at [585, 165] on div "Select Figma frame Default Advanced Import Figma frame as image We’ll keep this…" at bounding box center [525, 291] width 1050 height 582
click at [407, 230] on div "Page 1 0 / 21" at bounding box center [520, 222] width 361 height 19
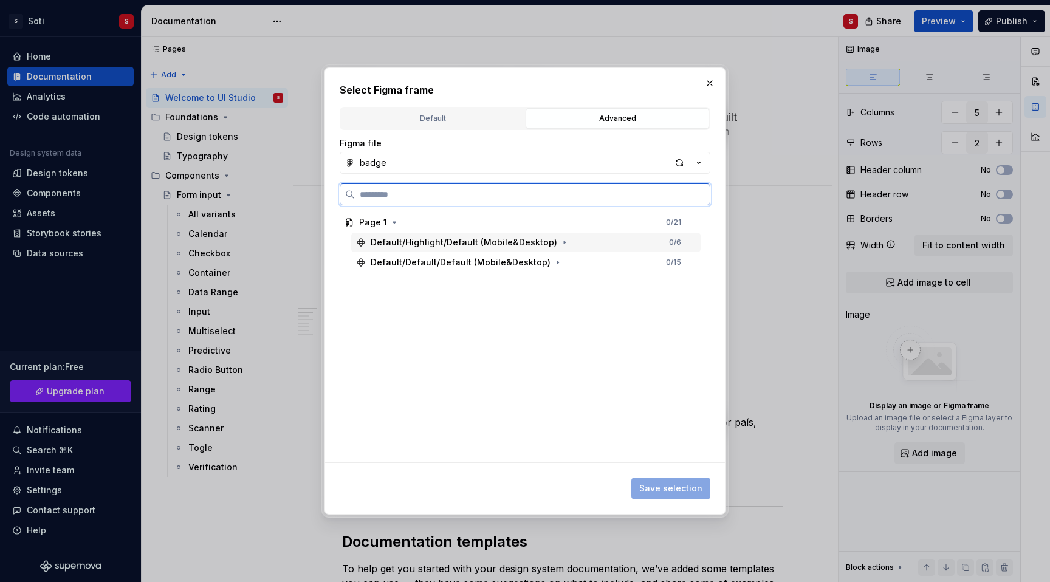
click at [419, 240] on div "Default/Highlight/Default (Mobile&Desktop)" at bounding box center [463, 242] width 186 height 12
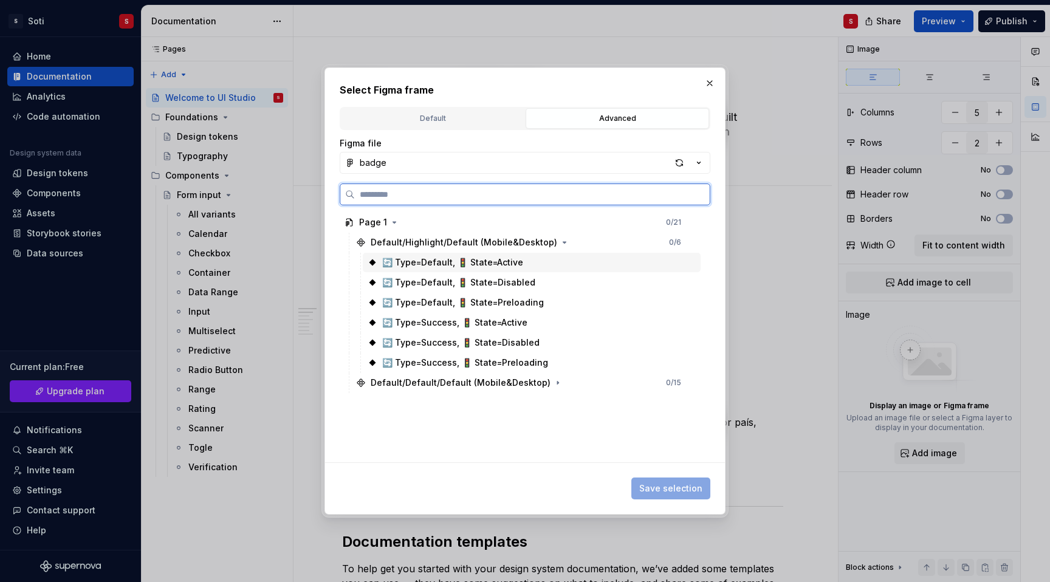
click at [459, 265] on div "🔄 Type=Default, 🚦 State=Active" at bounding box center [452, 262] width 141 height 12
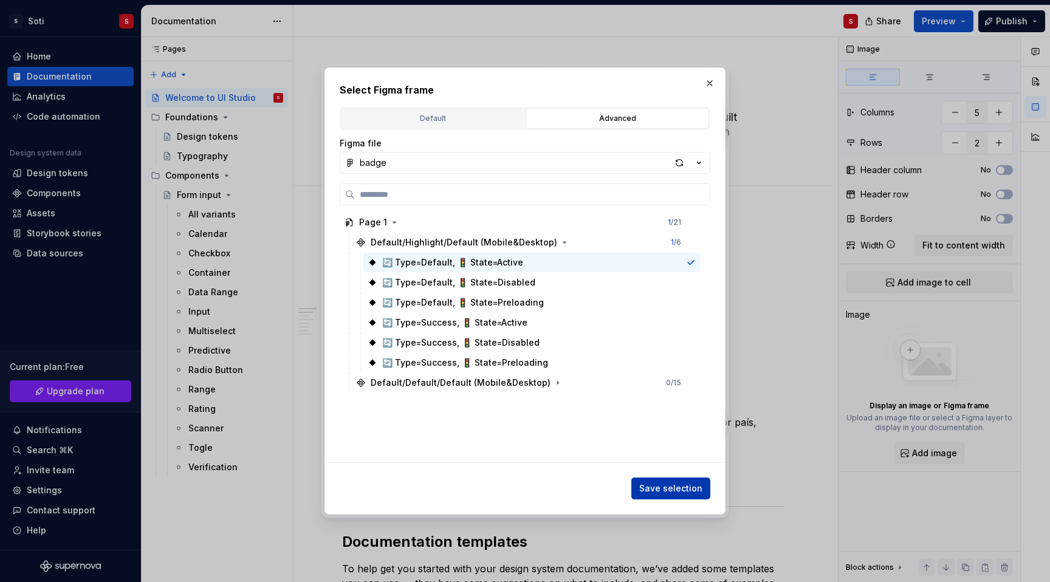
click at [678, 494] on span "Save selection" at bounding box center [670, 488] width 63 height 12
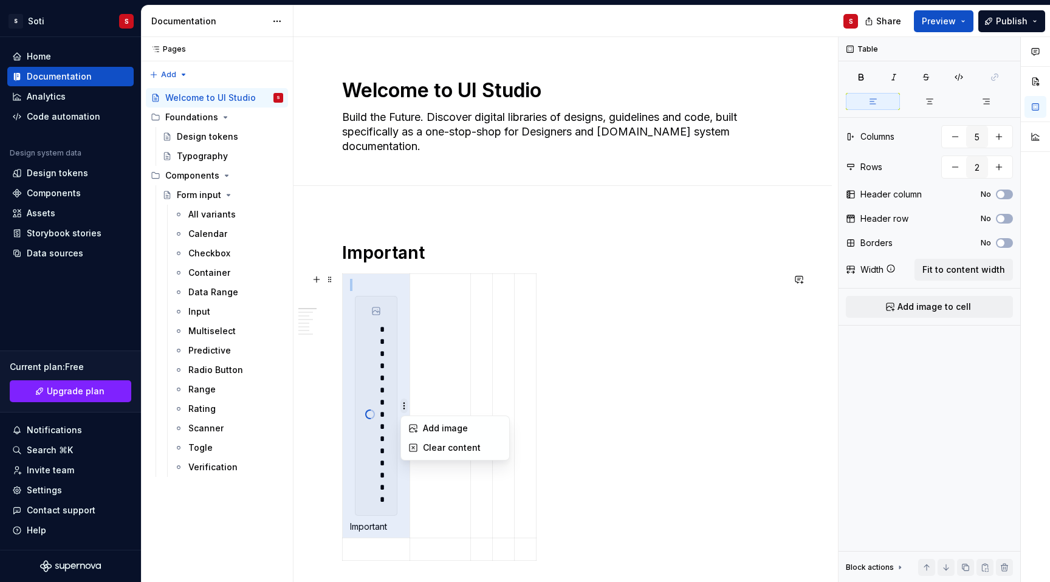
click at [538, 410] on html "S Soti S Home Documentation Analytics Code automation Design system data Design…" at bounding box center [525, 291] width 1050 height 582
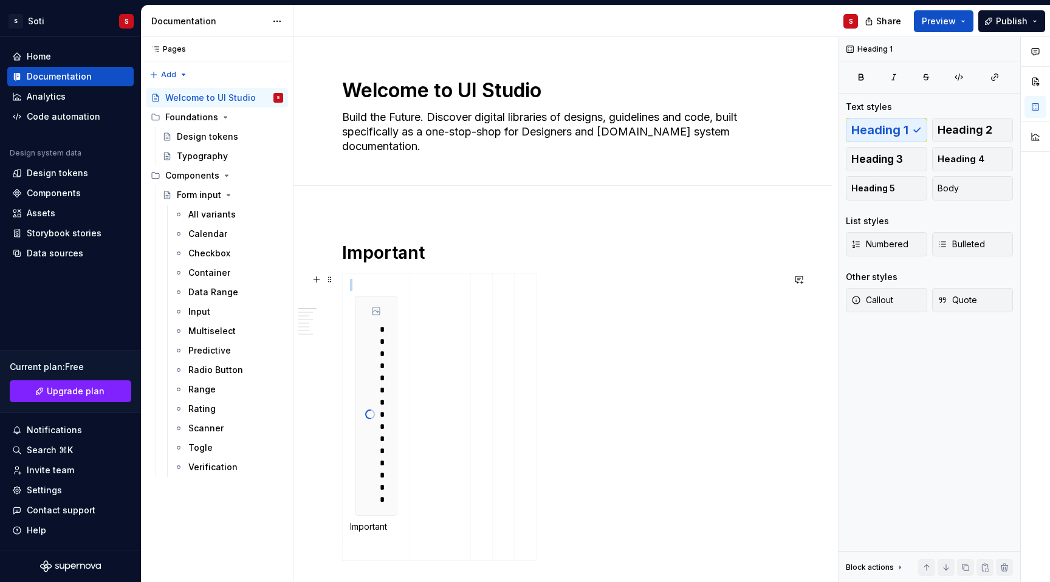
click at [725, 340] on html "S Soti S Home Documentation Analytics Code automation Design system data Design…" at bounding box center [525, 291] width 1050 height 582
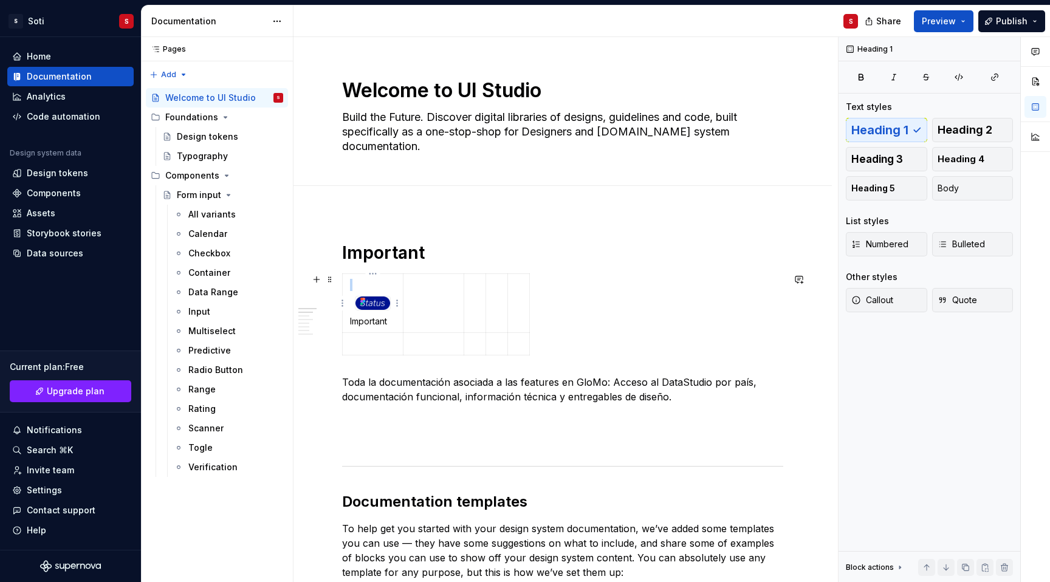
click at [381, 304] on img at bounding box center [372, 302] width 35 height 13
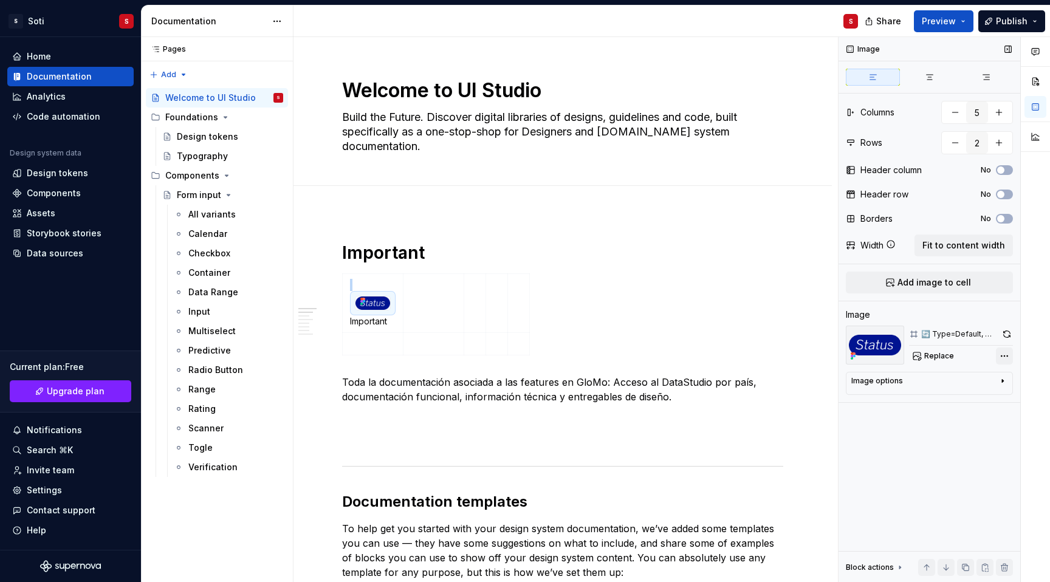
click at [997, 357] on div "Comments Open comments No comments yet Select ‘Comment’ from the block context …" at bounding box center [943, 309] width 211 height 545
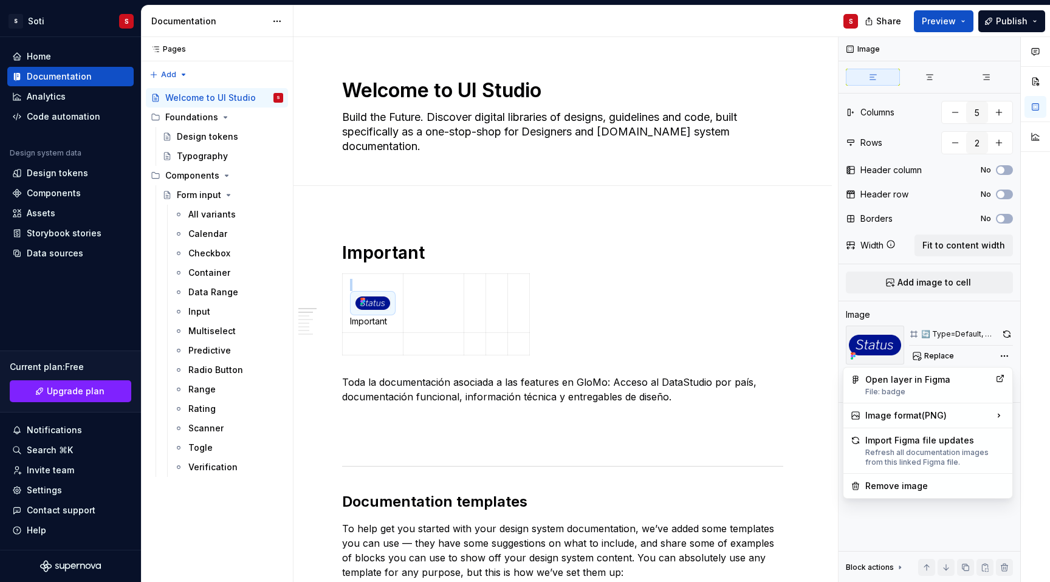
click at [383, 306] on html "S Soti S Home Documentation Analytics Code automation Design system data Design…" at bounding box center [525, 291] width 1050 height 582
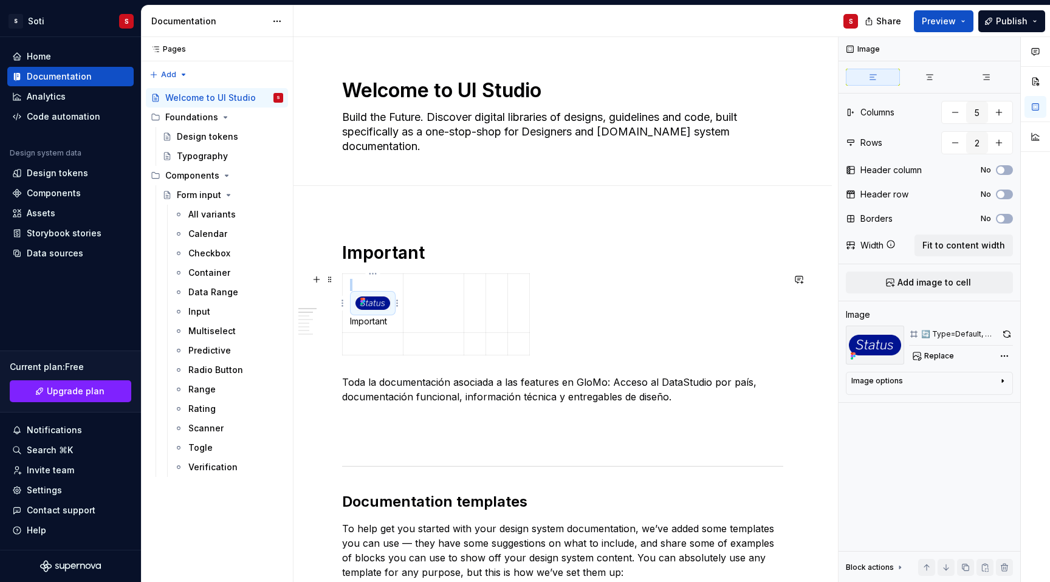
click at [378, 306] on img at bounding box center [372, 302] width 35 height 13
click at [1005, 171] on button "No" at bounding box center [1003, 170] width 17 height 10
click at [1005, 171] on span "button" at bounding box center [1007, 169] width 7 height 7
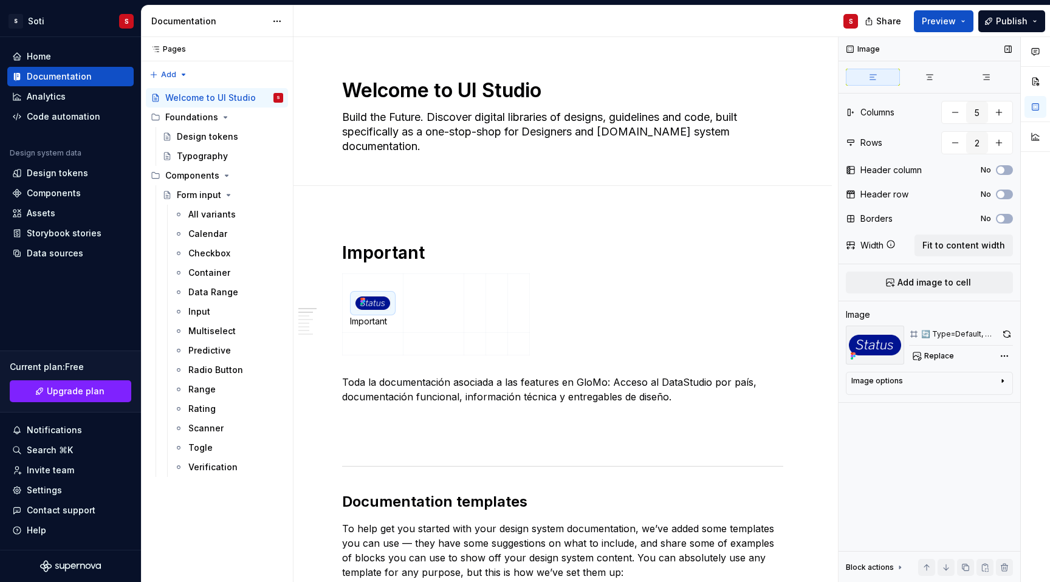
click at [872, 348] on img at bounding box center [874, 345] width 58 height 39
type textarea "*"
click at [372, 302] on img at bounding box center [372, 302] width 35 height 13
click at [53, 119] on div "Code automation" at bounding box center [63, 117] width 73 height 12
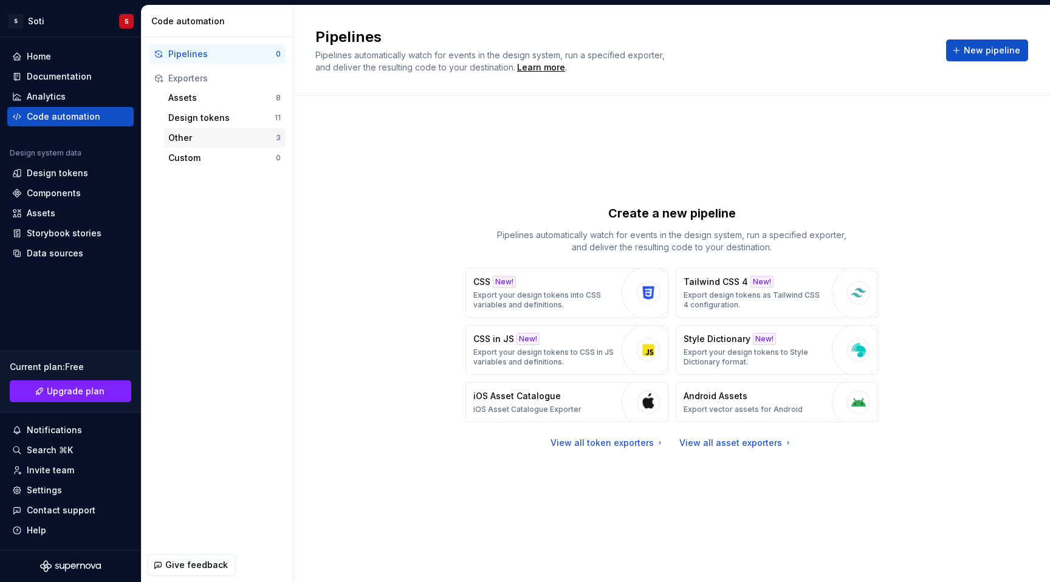
click at [206, 138] on div "Other" at bounding box center [222, 138] width 108 height 12
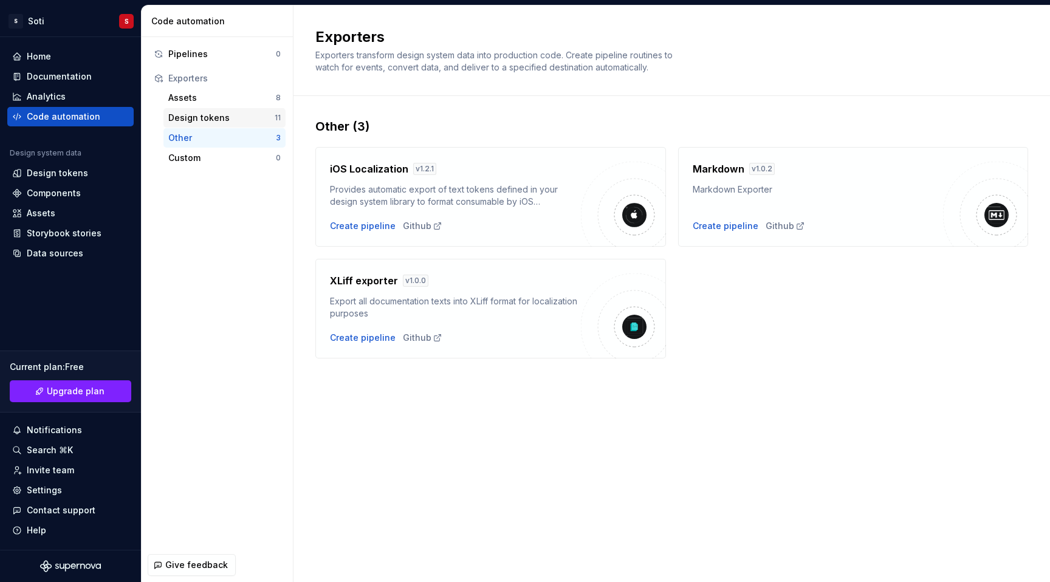
click at [211, 120] on div "Design tokens" at bounding box center [221, 118] width 106 height 12
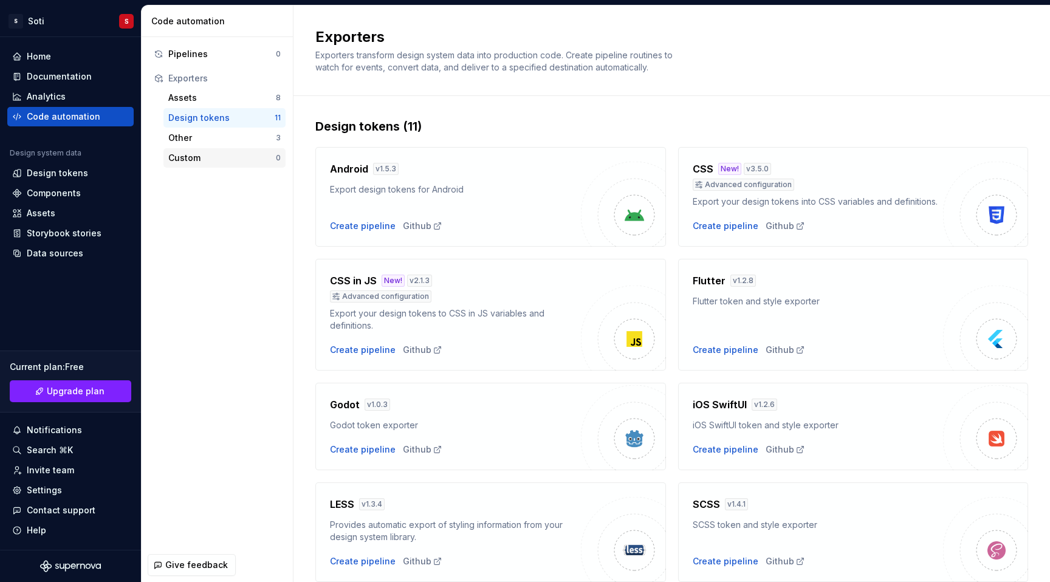
click at [206, 157] on div "Custom" at bounding box center [222, 158] width 108 height 12
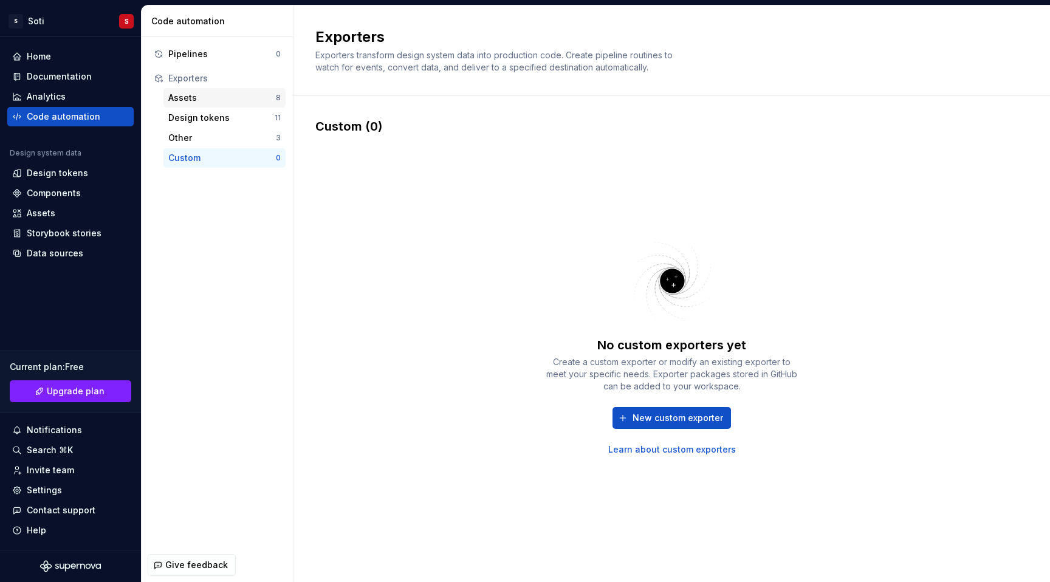
click at [220, 100] on div "Assets" at bounding box center [222, 98] width 108 height 12
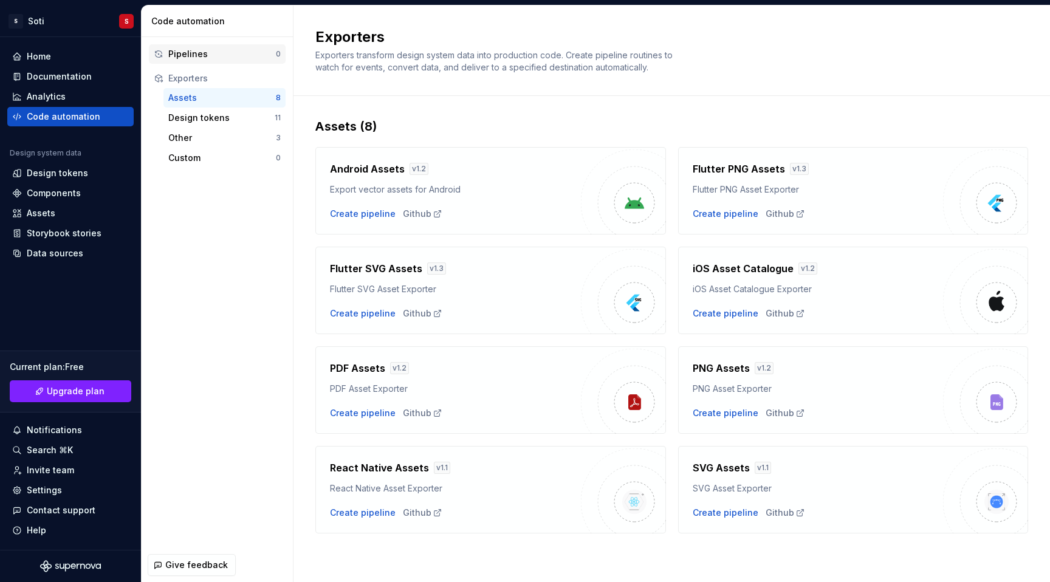
click at [205, 60] on div "Pipelines" at bounding box center [222, 54] width 108 height 12
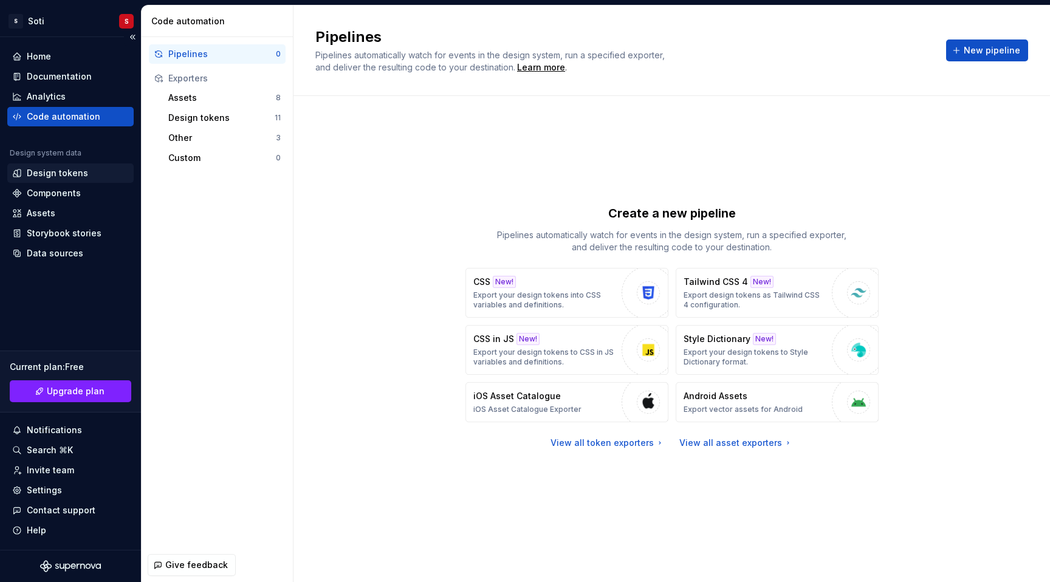
click at [57, 169] on div "Design tokens" at bounding box center [57, 173] width 61 height 12
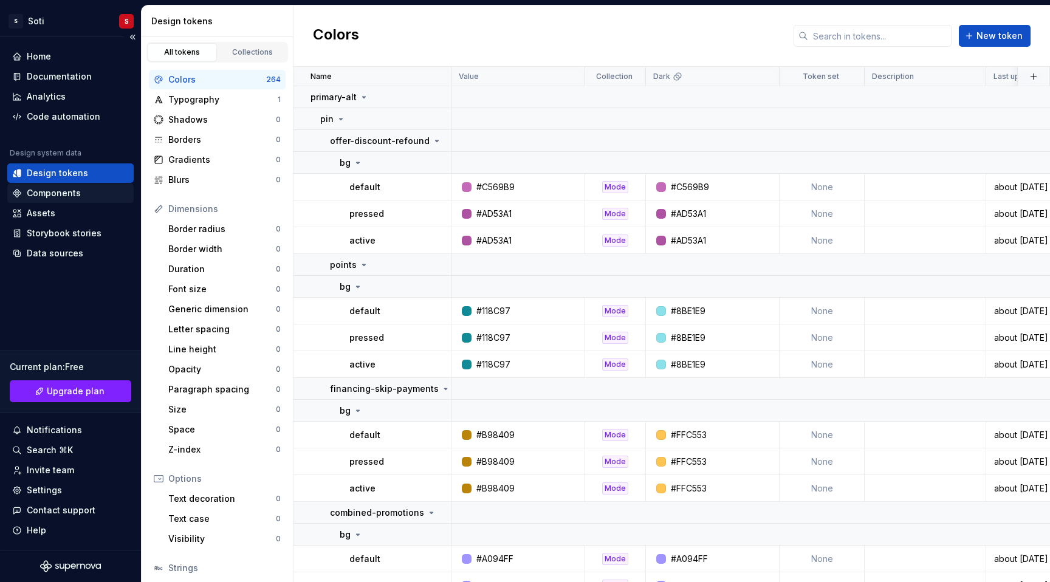
click at [60, 197] on div "Components" at bounding box center [54, 193] width 54 height 12
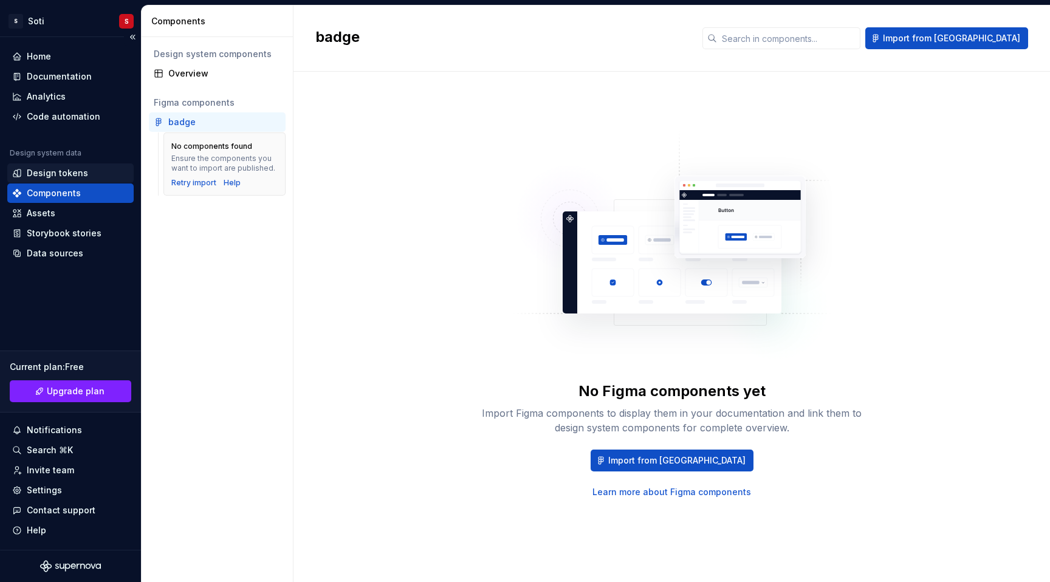
click at [67, 174] on div "Design tokens" at bounding box center [57, 173] width 61 height 12
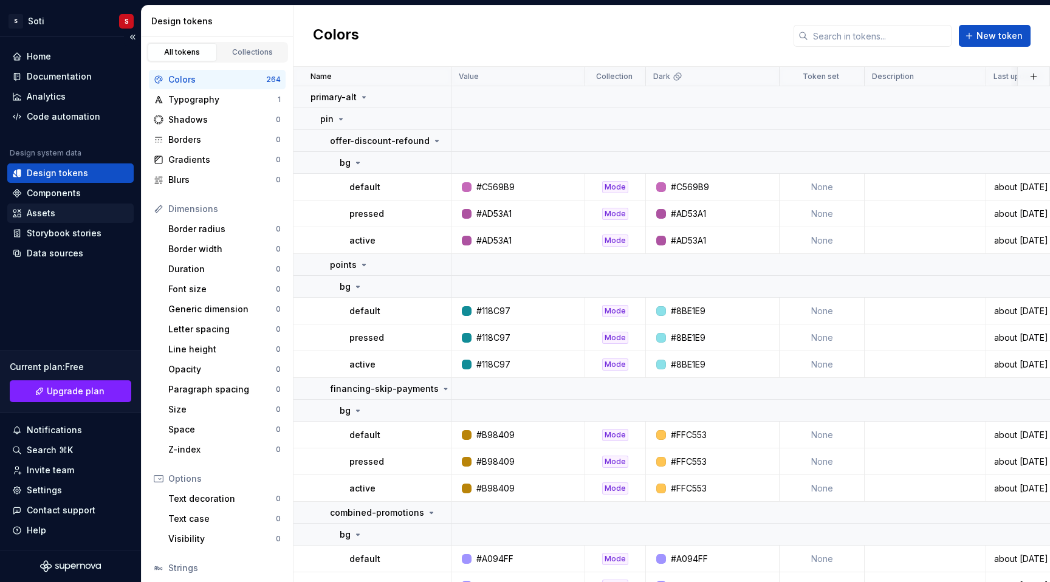
click at [54, 211] on div "Assets" at bounding box center [70, 213] width 117 height 12
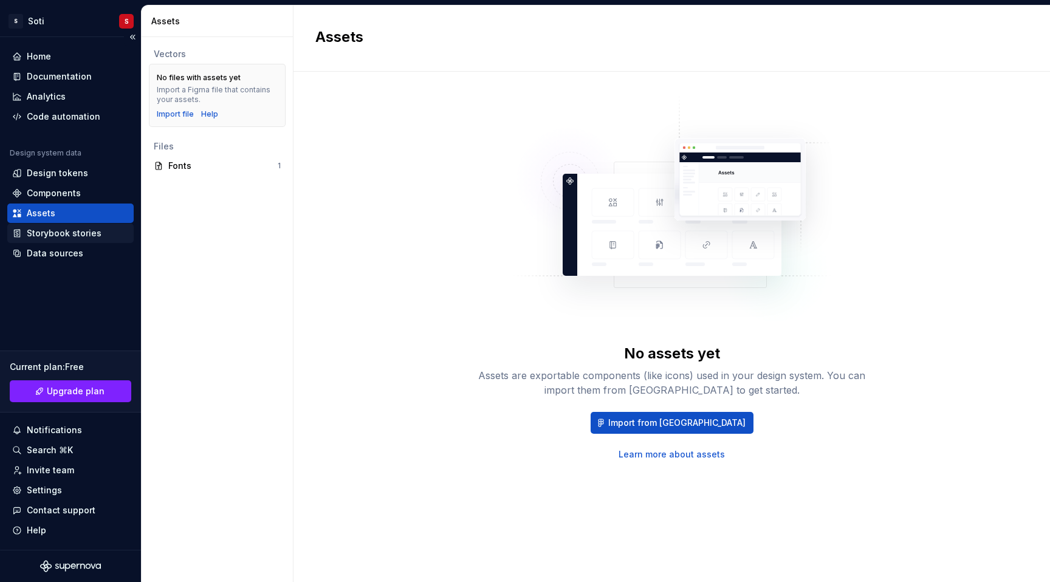
click at [57, 234] on div "Storybook stories" at bounding box center [64, 233] width 75 height 12
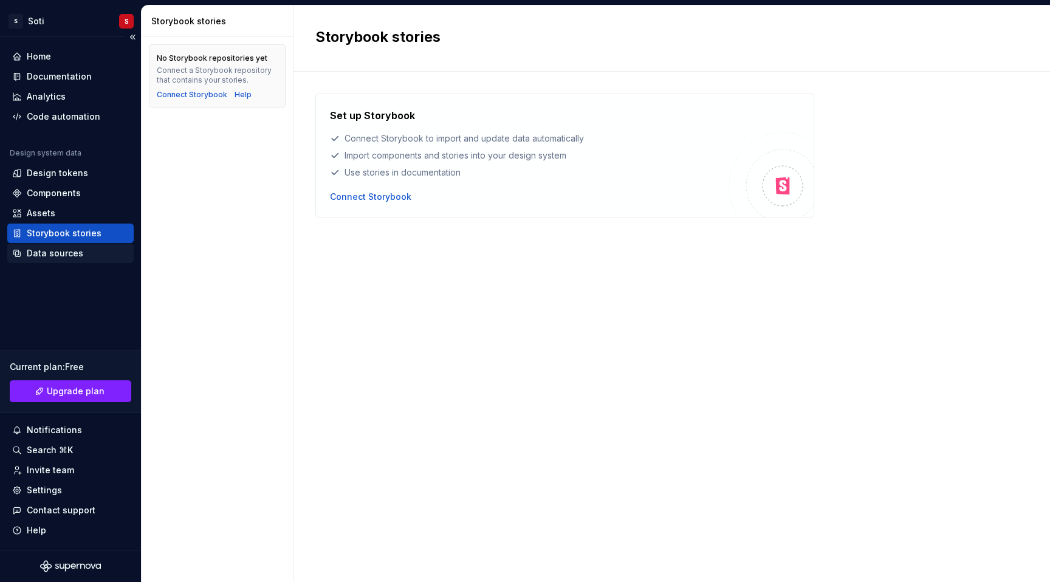
click at [57, 255] on div "Data sources" at bounding box center [55, 253] width 56 height 12
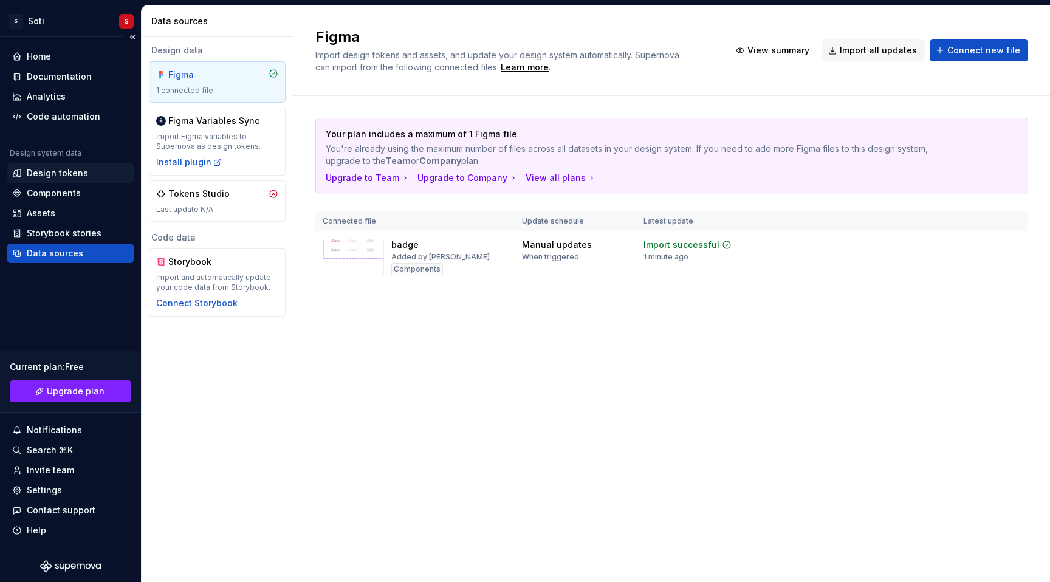
click at [67, 181] on div "Design tokens" at bounding box center [70, 172] width 126 height 19
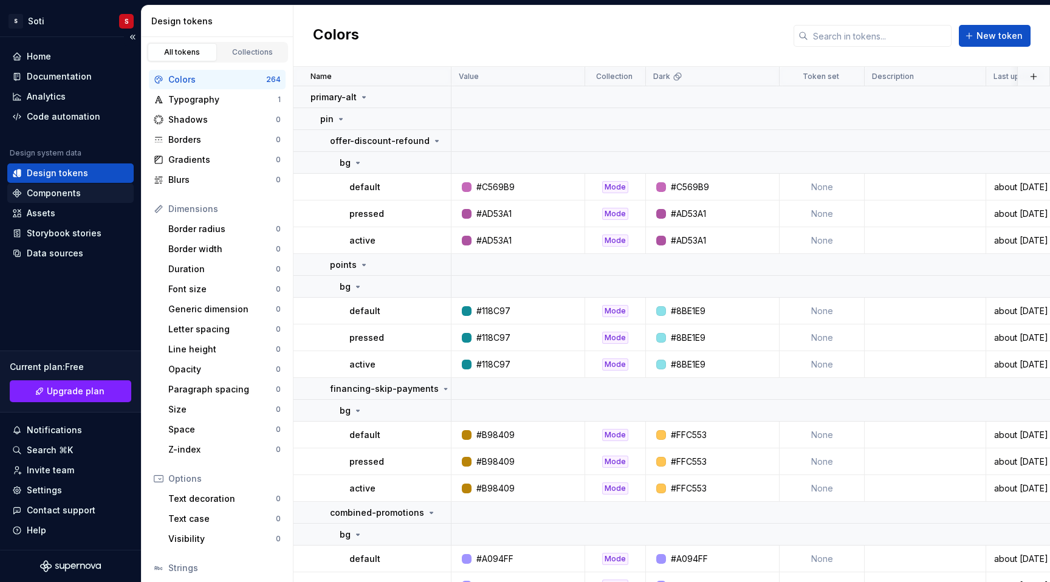
click at [67, 193] on div "Components" at bounding box center [54, 193] width 54 height 12
